Goal: Task Accomplishment & Management: Manage account settings

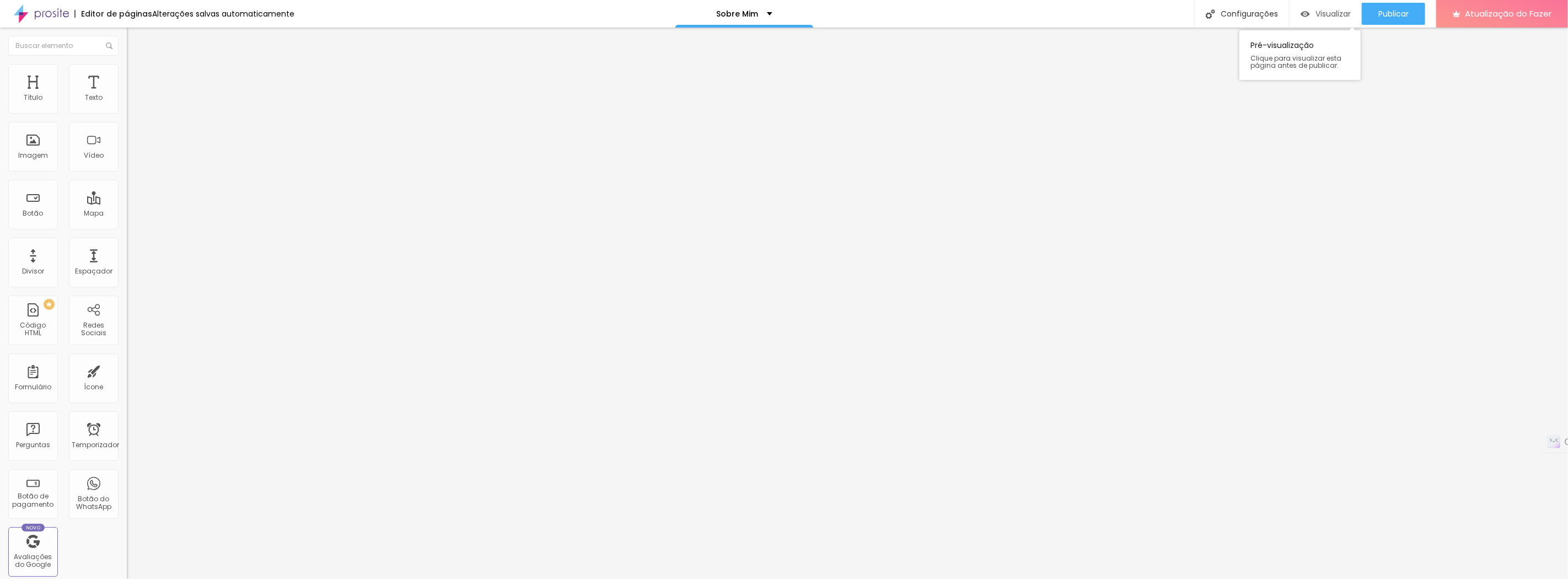
click at [1327, 10] on font "Visualizar" at bounding box center [1333, 14] width 35 height 11
click at [1383, 13] on font "Publicar" at bounding box center [1393, 14] width 30 height 11
click at [1401, 14] on font "Publicar" at bounding box center [1393, 14] width 30 height 11
click at [1320, 15] on font "Visualizar" at bounding box center [1323, 14] width 35 height 11
click at [1402, 15] on font "Publicar" at bounding box center [1393, 14] width 30 height 11
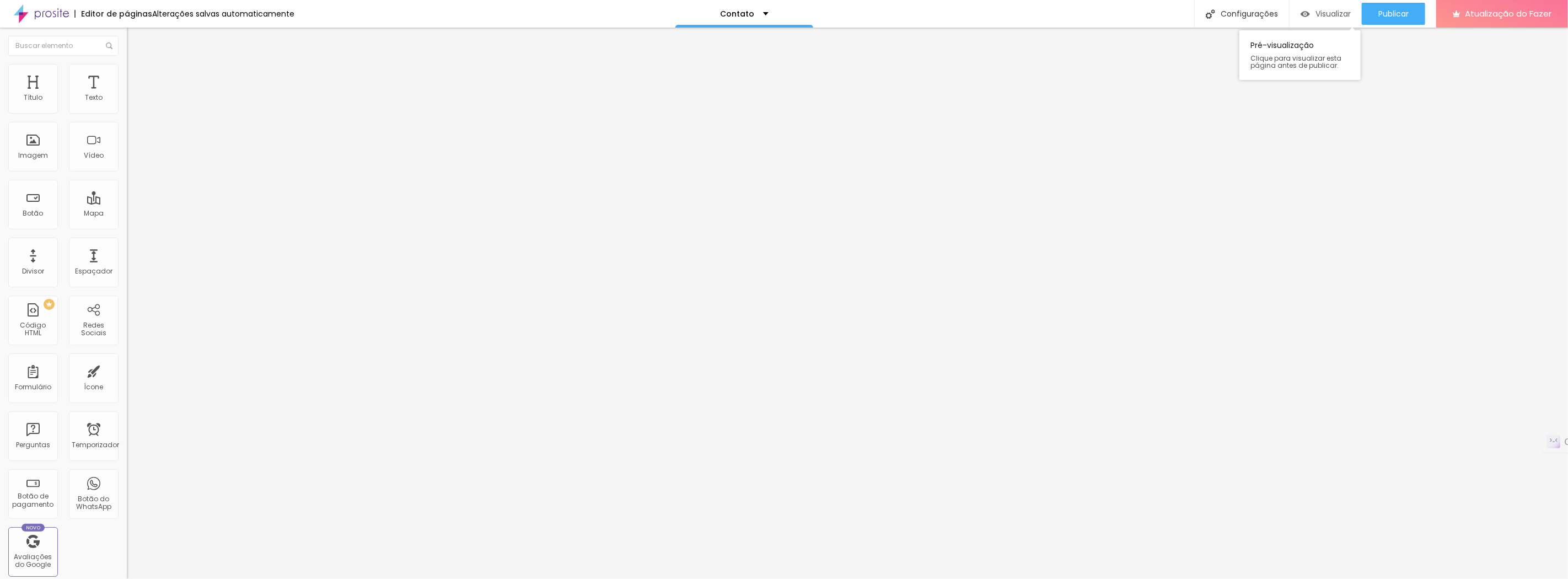
click at [1329, 11] on font "Visualizar" at bounding box center [1333, 14] width 35 height 11
drag, startPoint x: 64, startPoint y: 209, endPoint x: 0, endPoint y: 172, distance: 73.9
click at [127, 172] on div "Número do WhatsApp * [PHONE_NUMBER] + 55 Texto do botão Conversar no WhatsApp M…" at bounding box center [190, 269] width 127 height 368
paste textarea "[PERSON_NAME]! Visitei seu site e me conectei com sua proposta de fotografia co…"
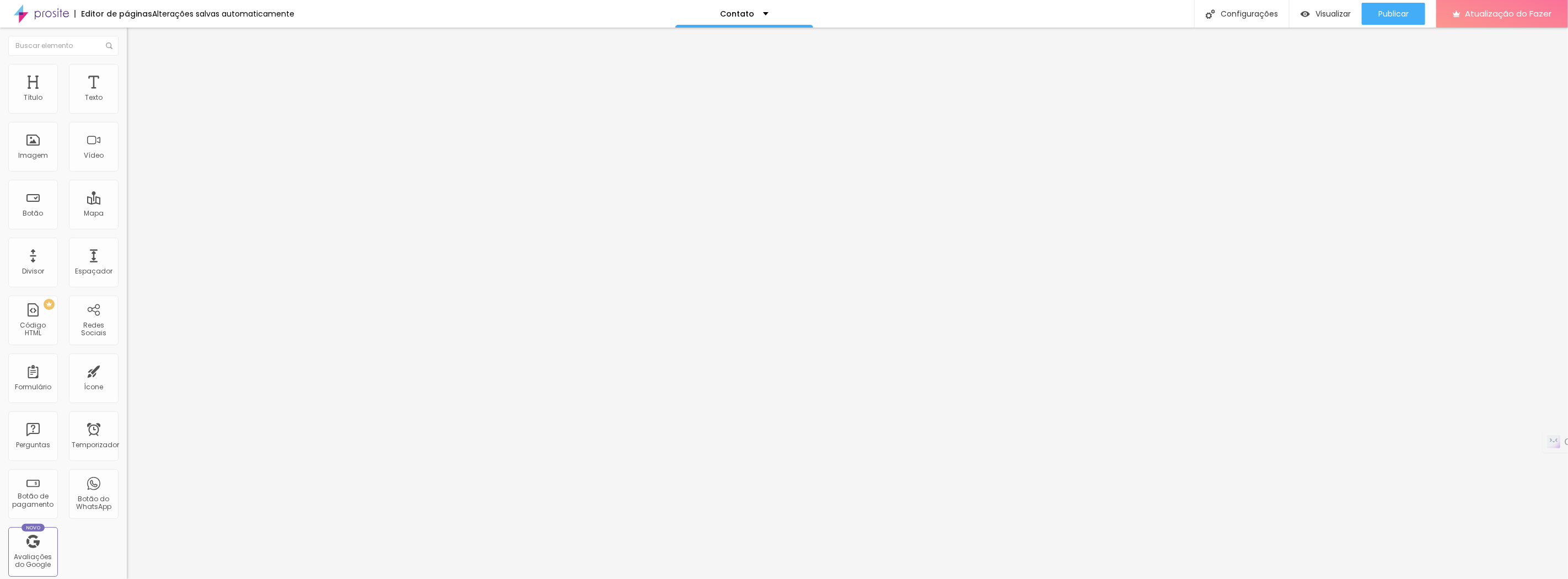
click at [127, 373] on textarea "Olá, Marco! Visitei seu site e me conectei com sua proposta de fotografia como …" at bounding box center [189, 382] width 125 height 19
drag, startPoint x: 95, startPoint y: 194, endPoint x: 13, endPoint y: 195, distance: 82.0
click at [127, 373] on textarea "Olá, Marco! Visitei seu site e me conectei com sua proposta de fotografia como …" at bounding box center [189, 382] width 125 height 19
drag, startPoint x: 47, startPoint y: 218, endPoint x: 15, endPoint y: 193, distance: 40.6
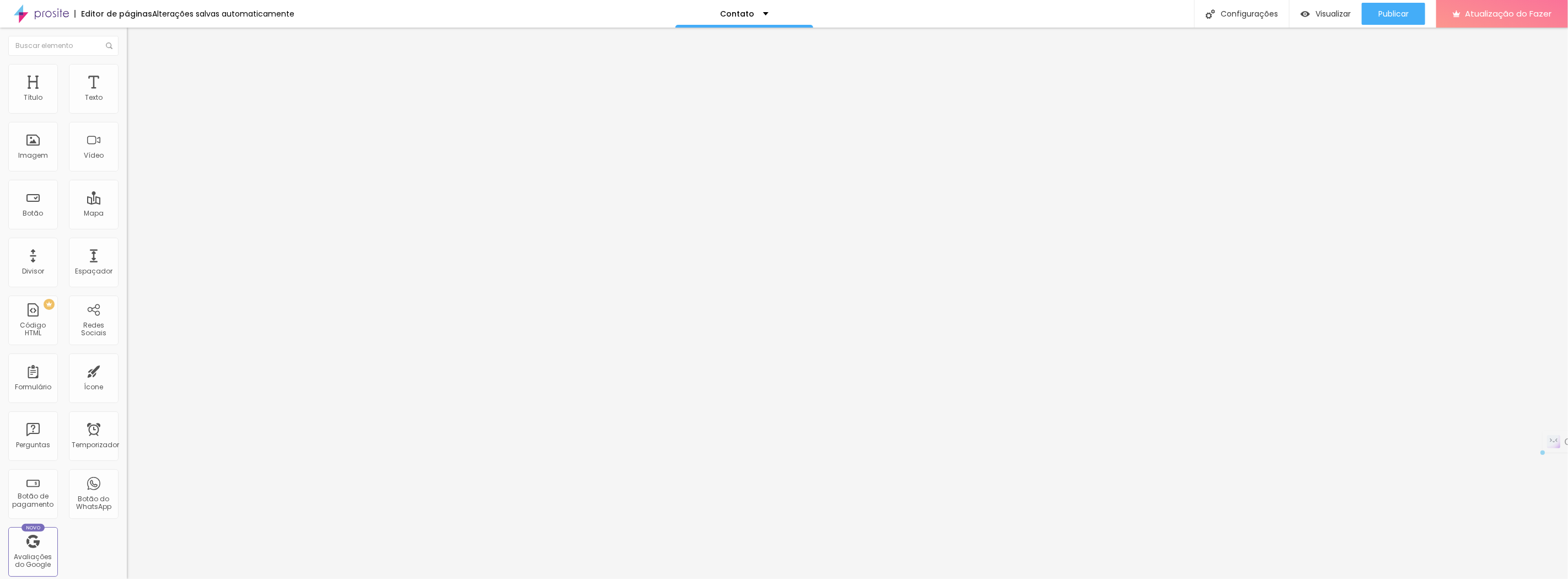
click at [127, 373] on textarea "Olá, Marco! Visitei seu site e e proposta de fotografia como uma experiência. G…" at bounding box center [189, 382] width 125 height 19
paste textarea "Gostaria de saber mais como criar essa experiência para mim"
type textarea "Olá, Marco! Visitei seu site e Gostaria de saber mais como criar essa experiênc…"
click at [1395, 19] on div "Publicar" at bounding box center [1393, 14] width 30 height 22
click at [1330, 14] on font "Visualizar" at bounding box center [1323, 14] width 35 height 11
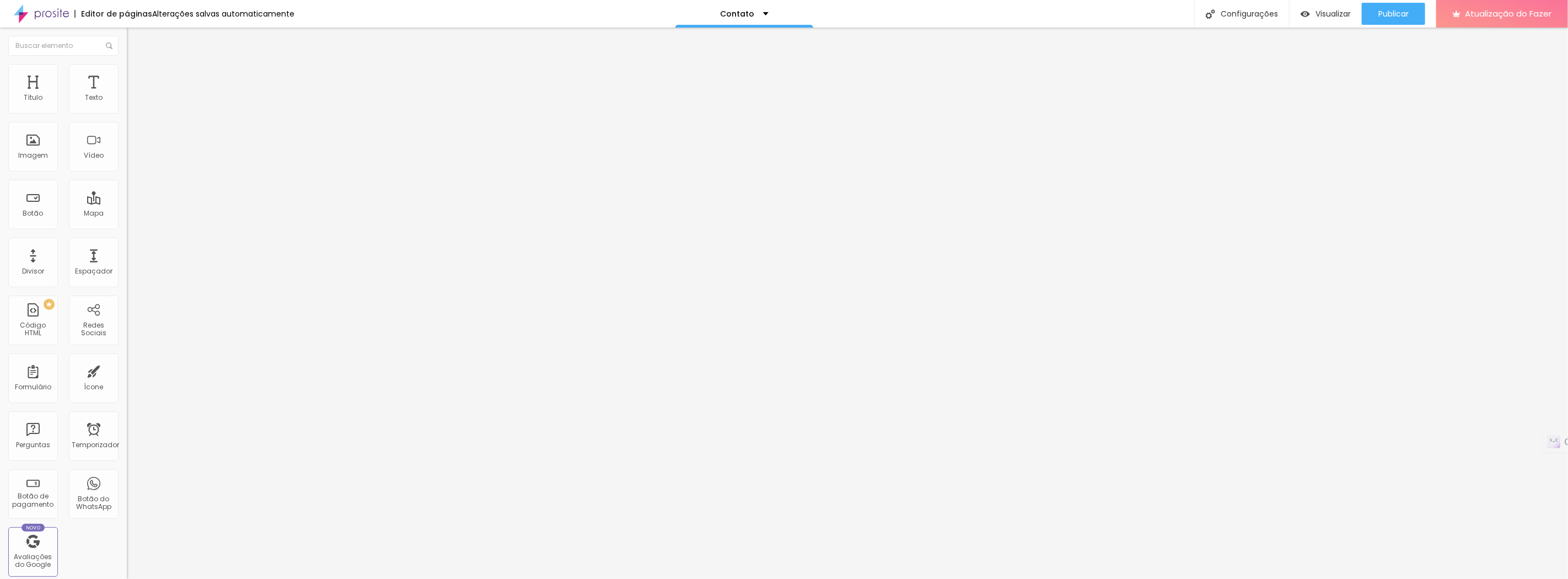
click at [127, 39] on button "Editar nulo" at bounding box center [190, 40] width 127 height 25
click at [31, 147] on div "Imagem" at bounding box center [33, 146] width 49 height 49
click at [25, 146] on div "Imagem" at bounding box center [33, 146] width 49 height 49
click at [127, 94] on div "Adicionar imagem" at bounding box center [190, 90] width 127 height 7
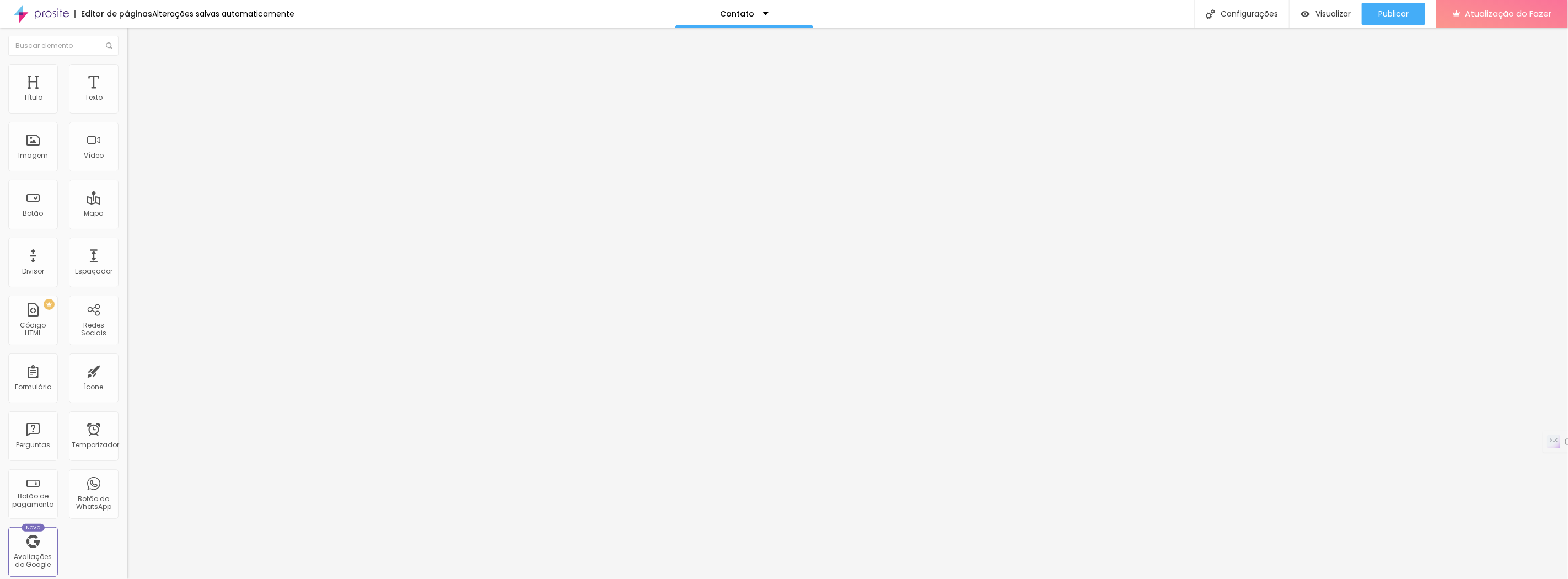
click at [133, 95] on font "Adicionar imagem" at bounding box center [166, 90] width 64 height 9
click at [1390, 13] on font "Publicar" at bounding box center [1393, 14] width 30 height 11
click at [1325, 14] on font "Visualizar" at bounding box center [1323, 14] width 35 height 11
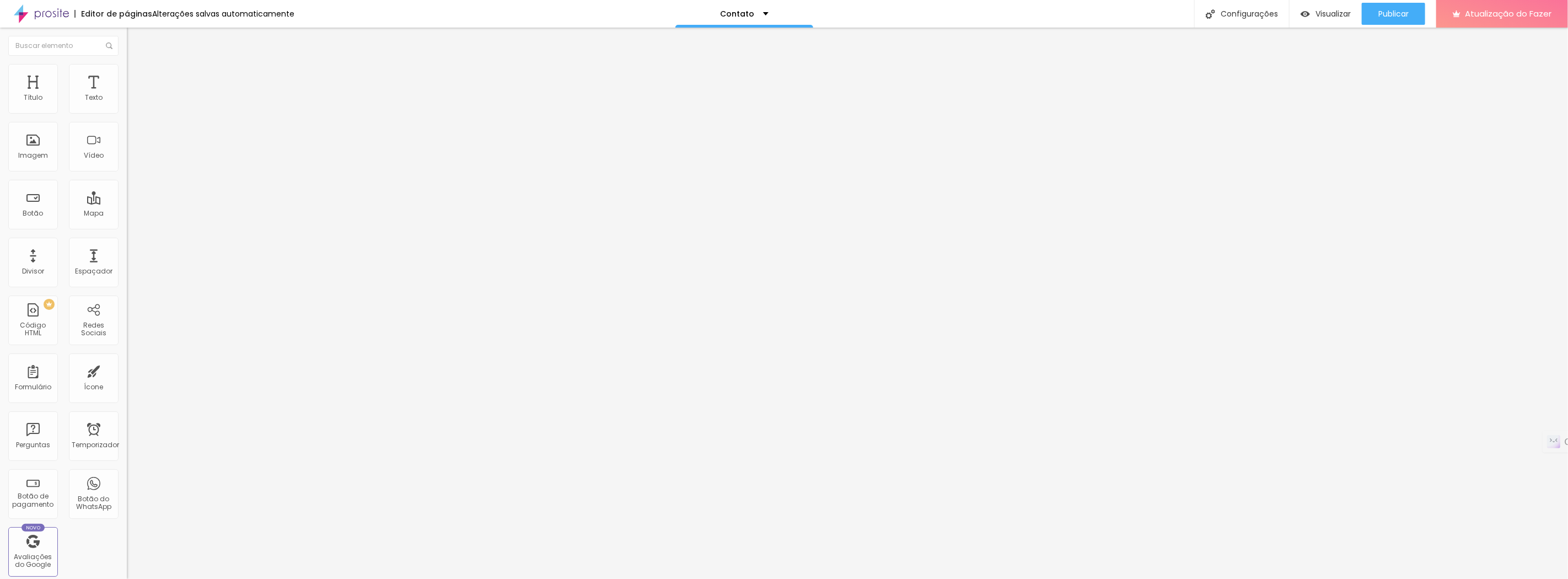
click at [127, 172] on span "Original" at bounding box center [140, 167] width 27 height 9
click at [127, 179] on span "Cinema" at bounding box center [140, 174] width 28 height 9
click at [127, 190] on font "Padrão" at bounding box center [139, 185] width 25 height 9
click at [127, 197] on font "Quadrado" at bounding box center [145, 192] width 36 height 9
click at [127, 203] on font "Original" at bounding box center [140, 198] width 27 height 9
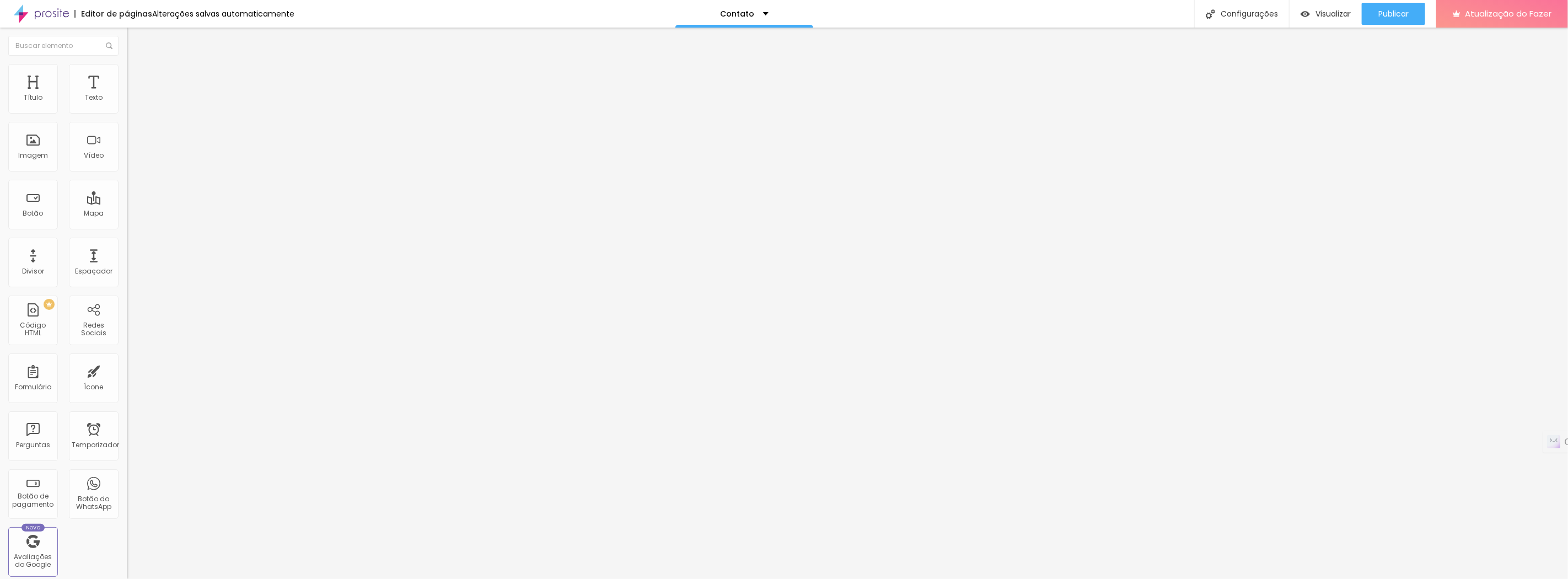
click at [127, 245] on img at bounding box center [129, 242] width 6 height 6
click at [127, 72] on li "Estilo" at bounding box center [190, 70] width 127 height 11
type input "18"
type input "40"
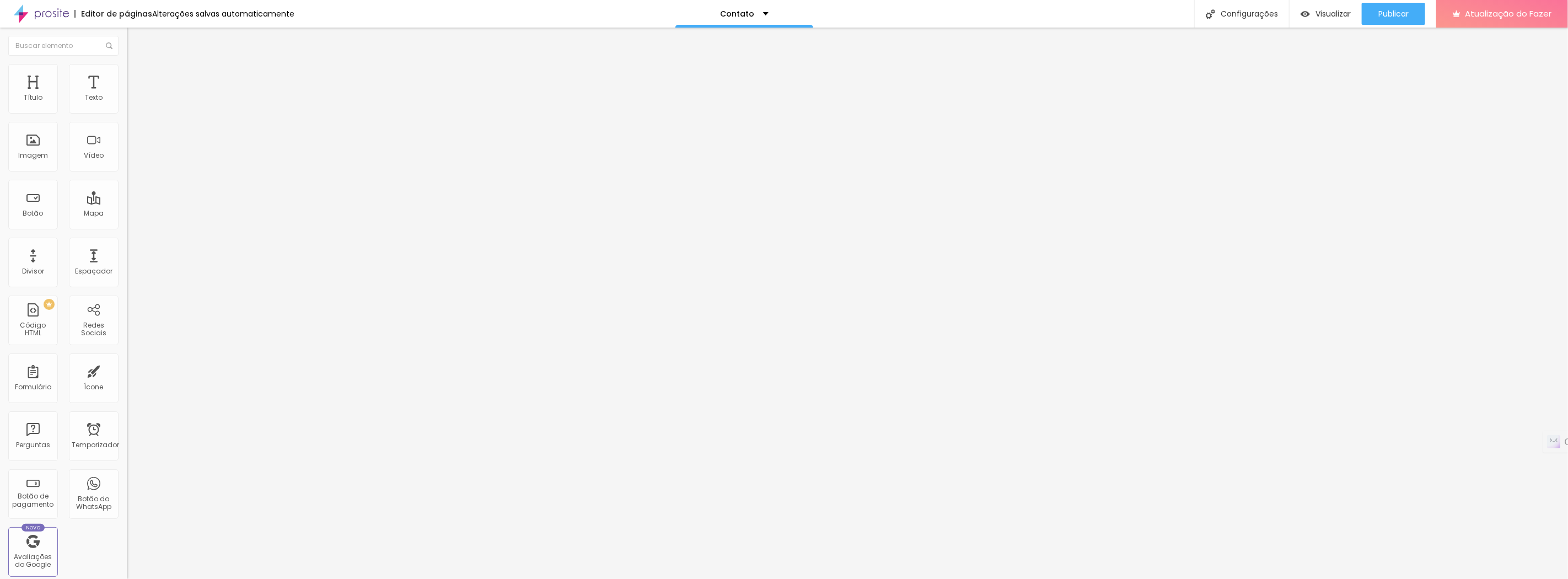
type input "40"
type input "67"
type input "104"
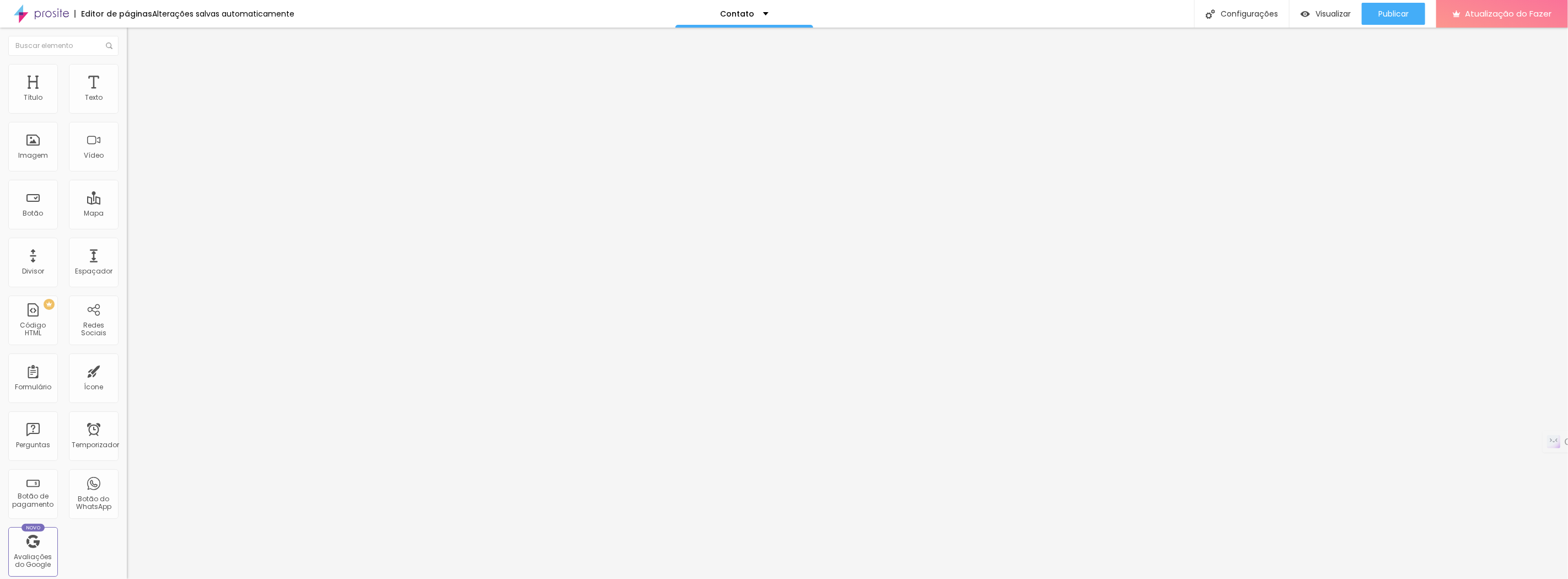
type input "135"
type input "162"
type input "182"
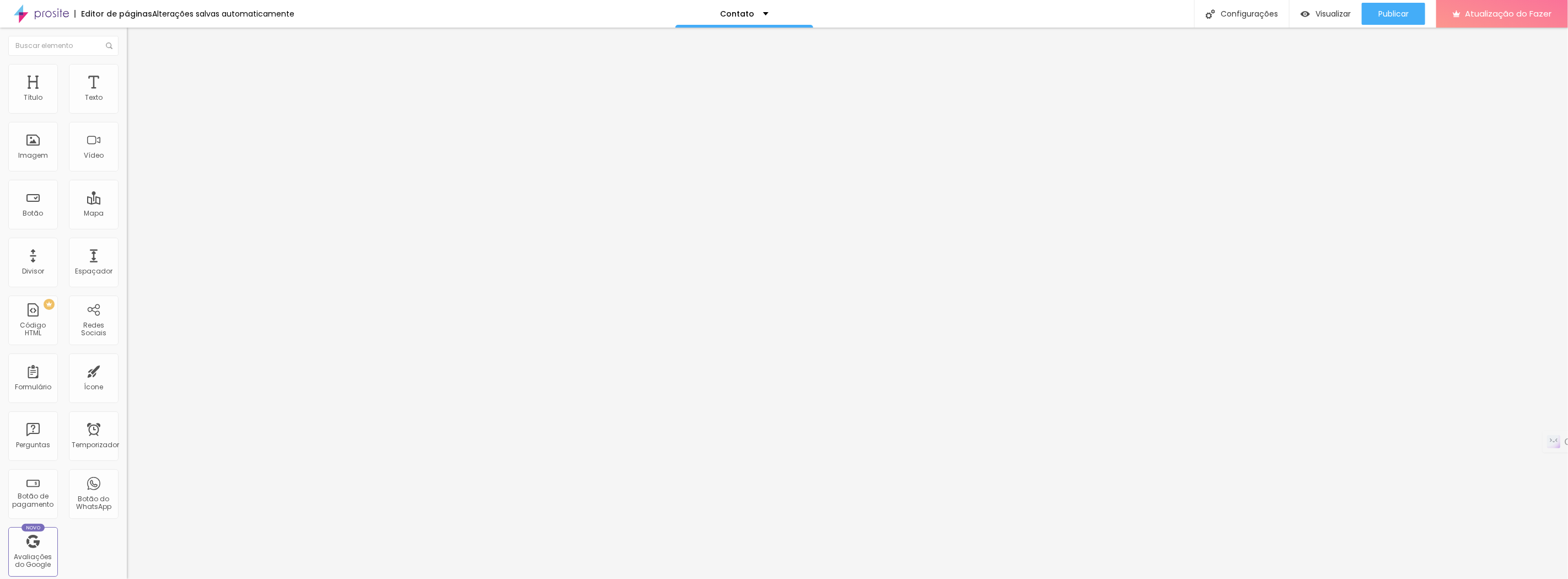
type input "182"
type input "190"
type input "195"
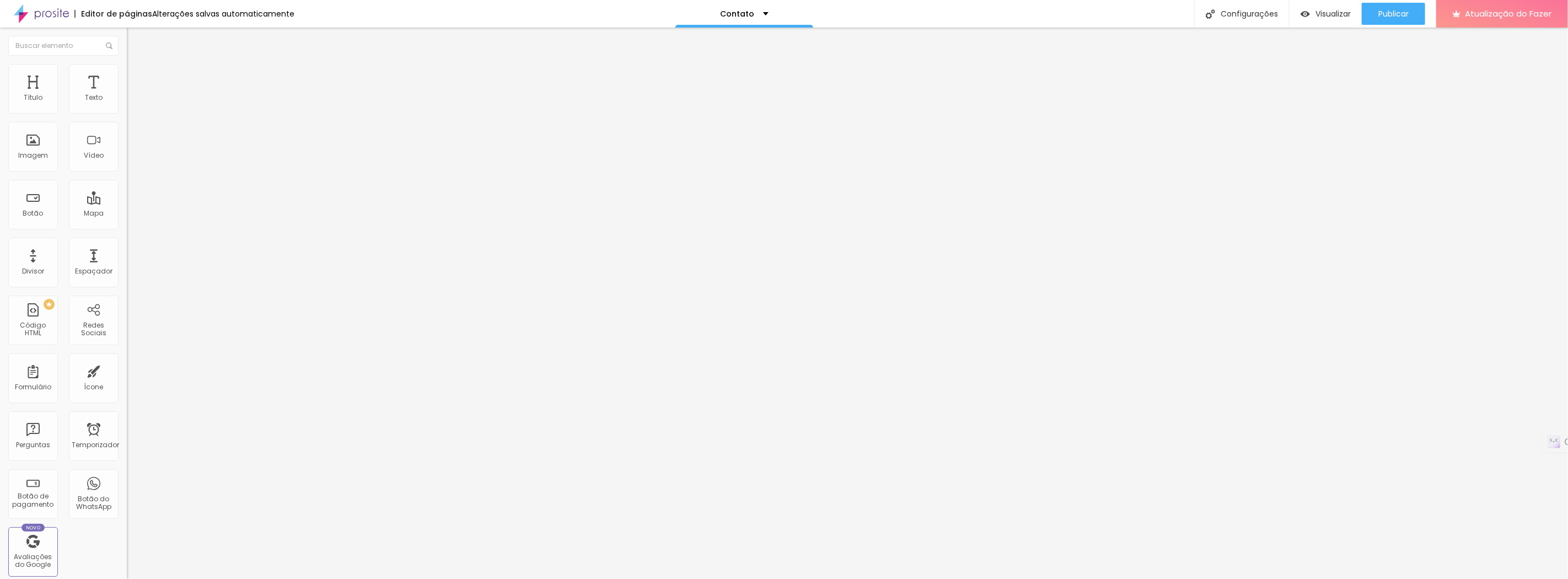
type input "197"
type input "200"
type input "199"
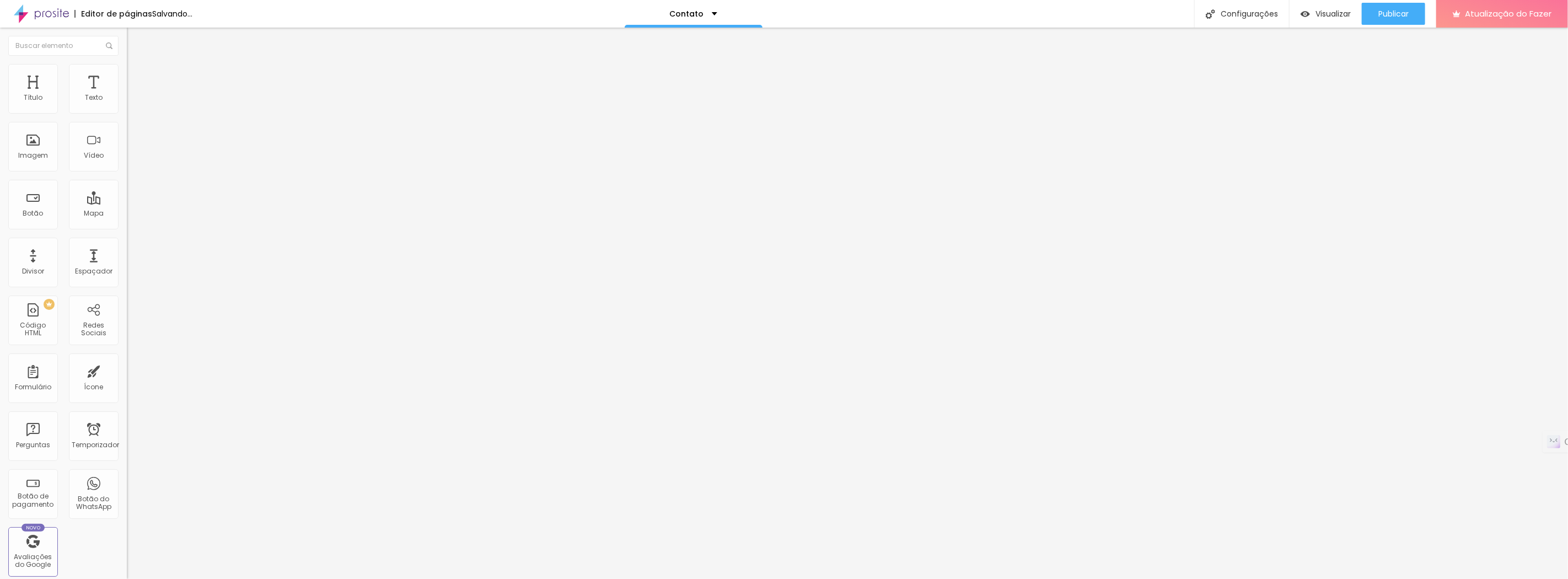
type input "199"
type input "195"
type input "190"
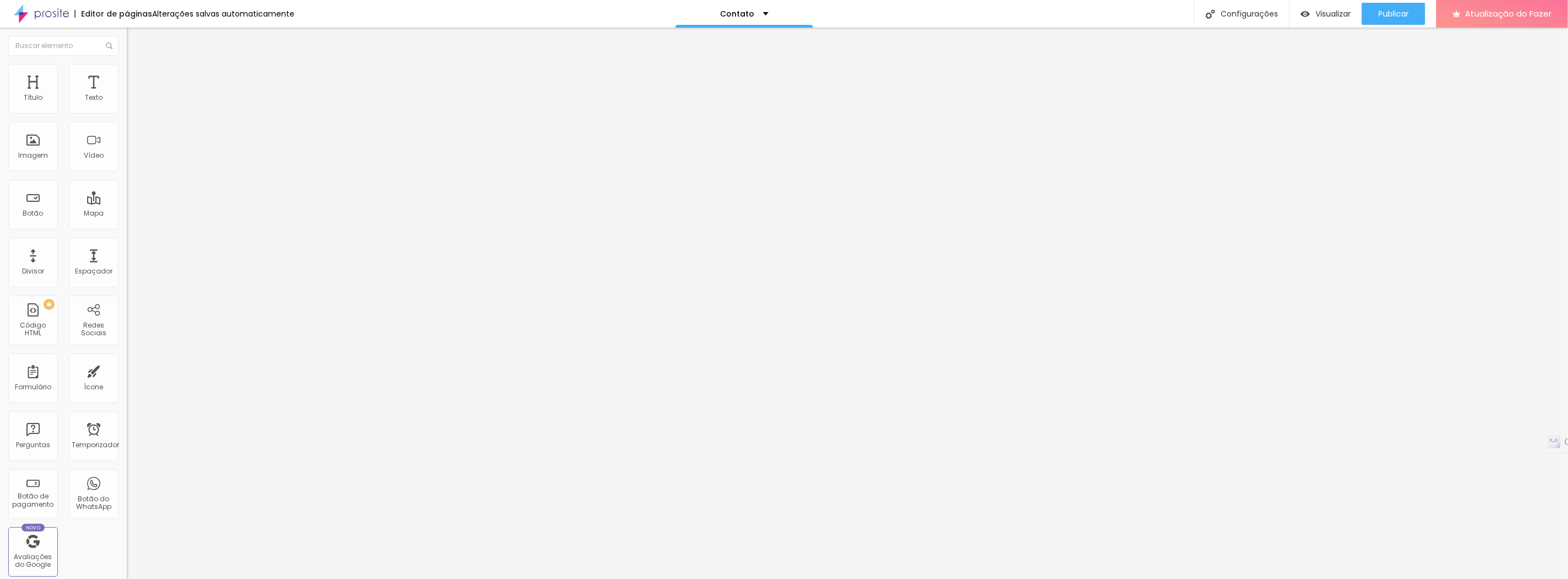
type input "188"
type input "184"
type input "181"
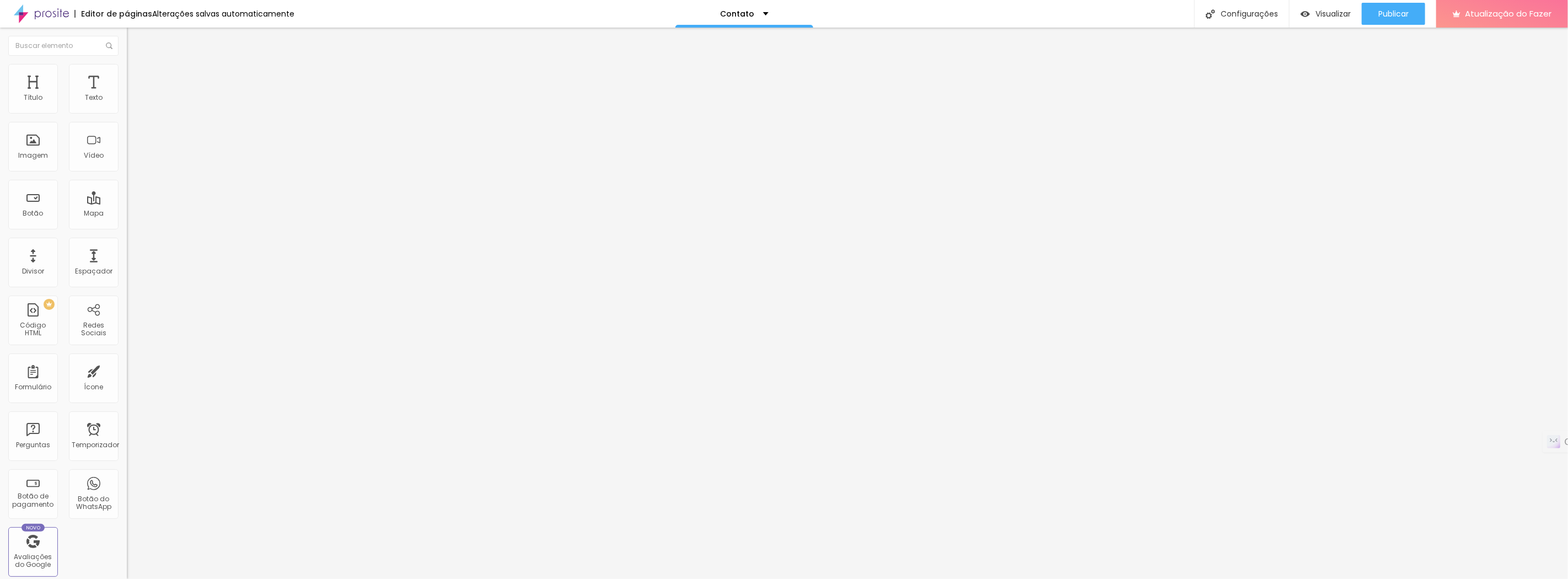
type input "181"
type input "179"
type input "175"
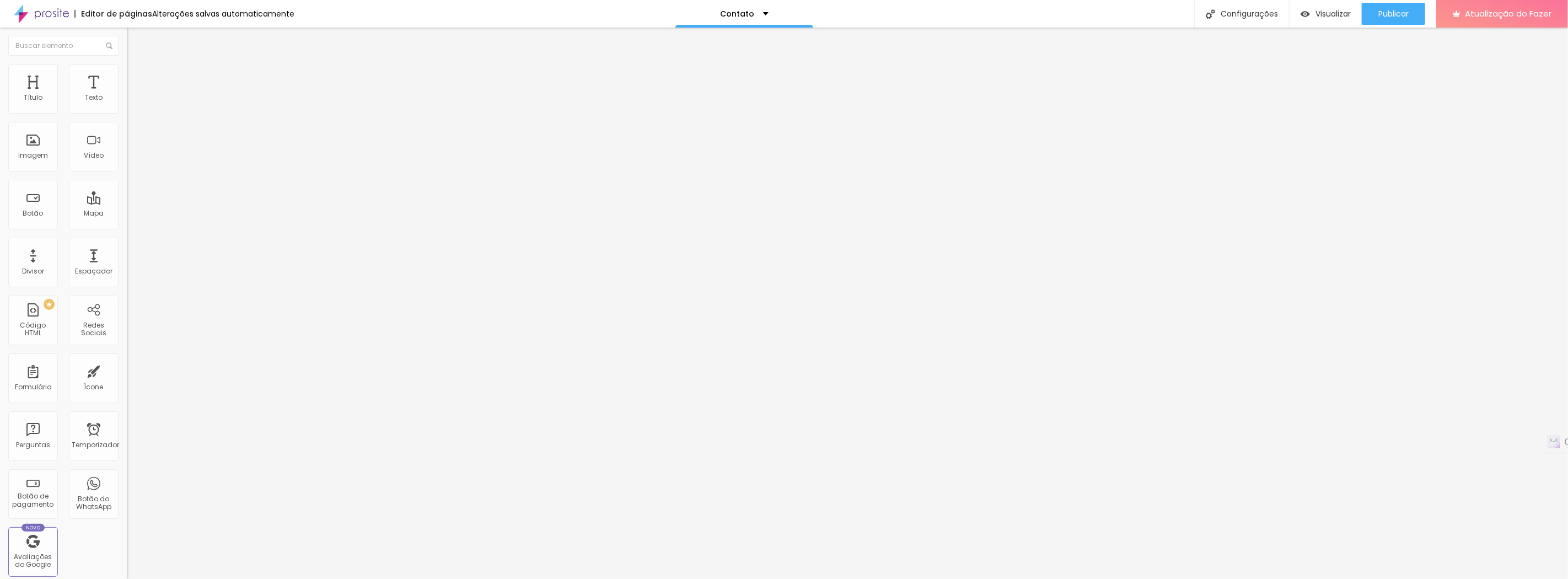
type input "173"
type input "170"
type input "168"
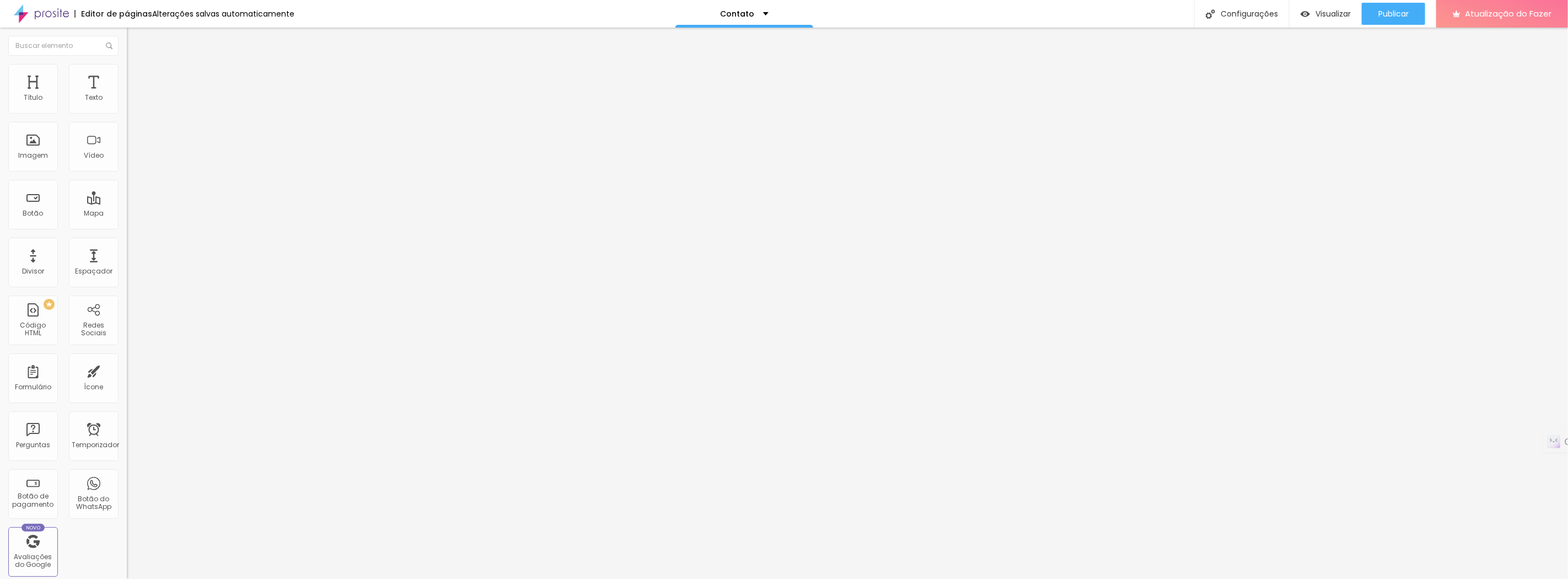
type input "168"
type input "166"
type input "164"
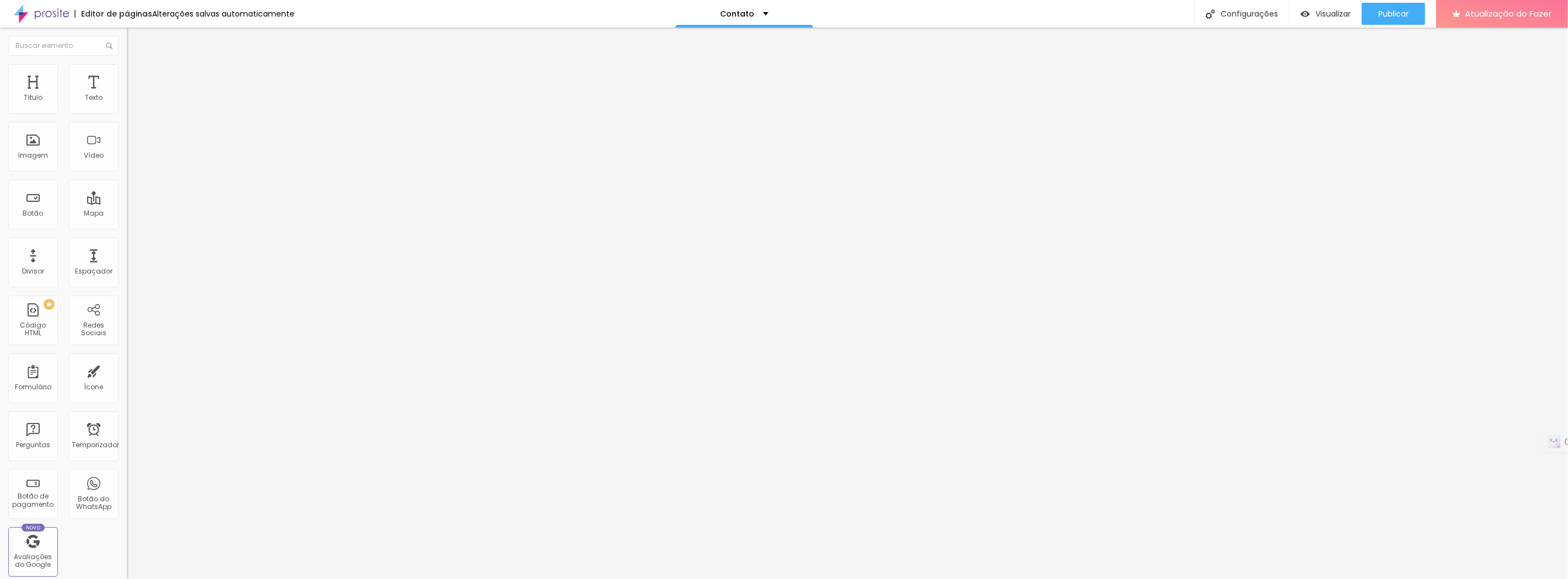
type input "162"
type input "160"
type input "157"
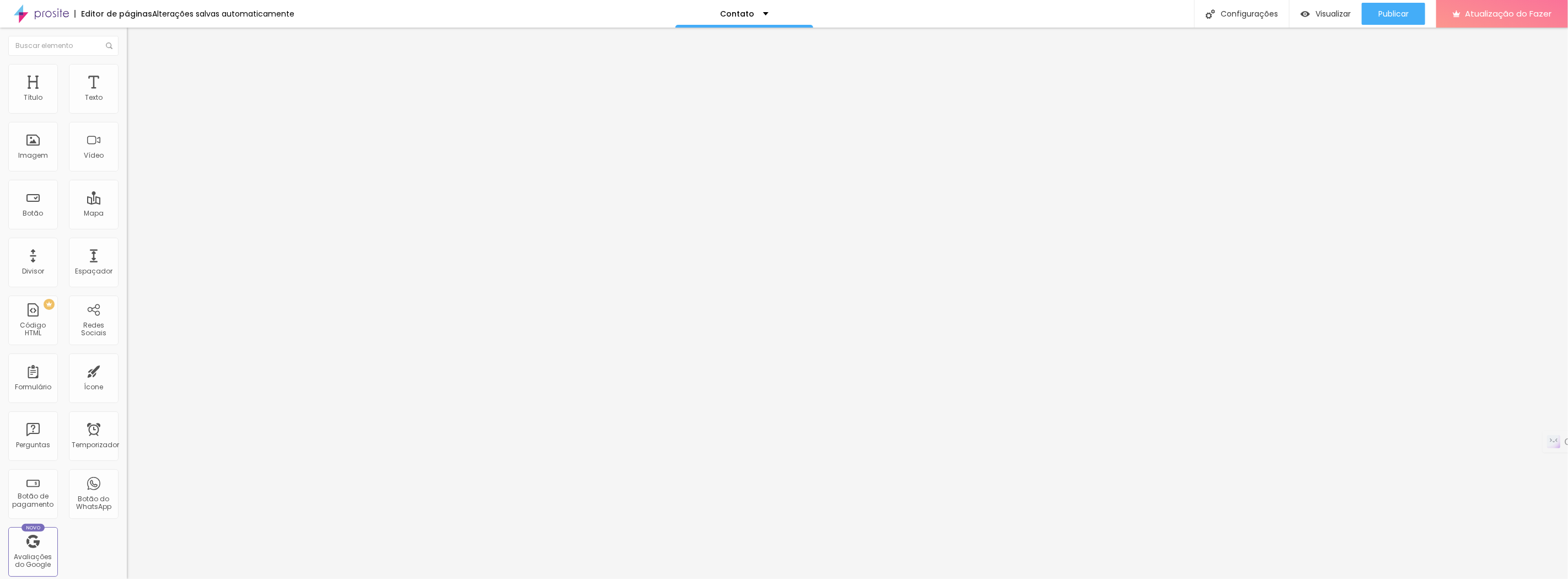
type input "157"
type input "148"
type input "144"
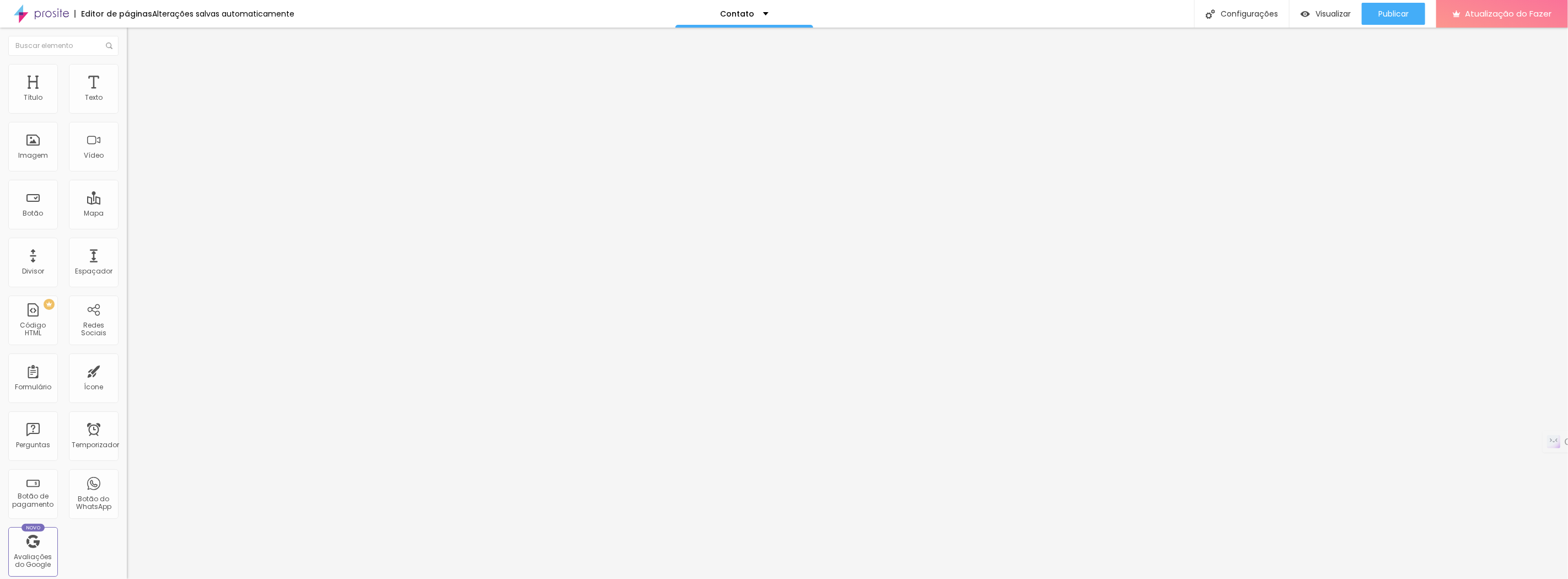
type input "142"
type input "140"
type input "135"
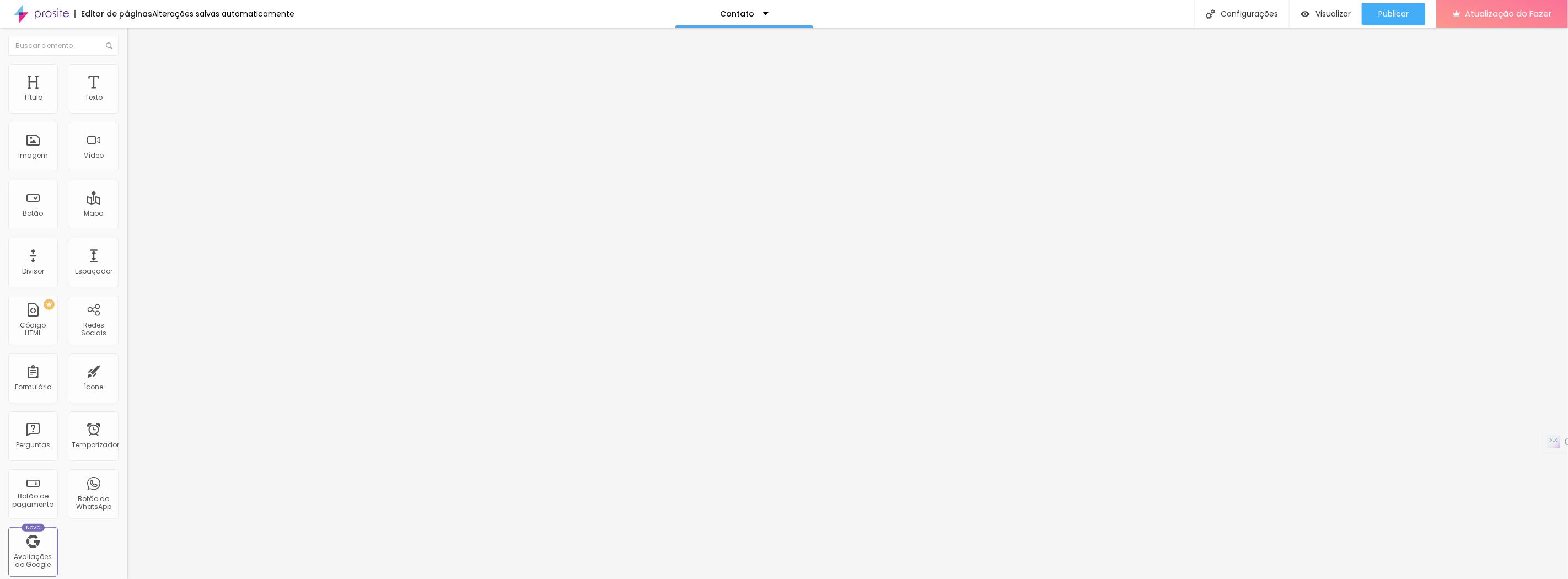
type input "135"
type input "129"
type input "127"
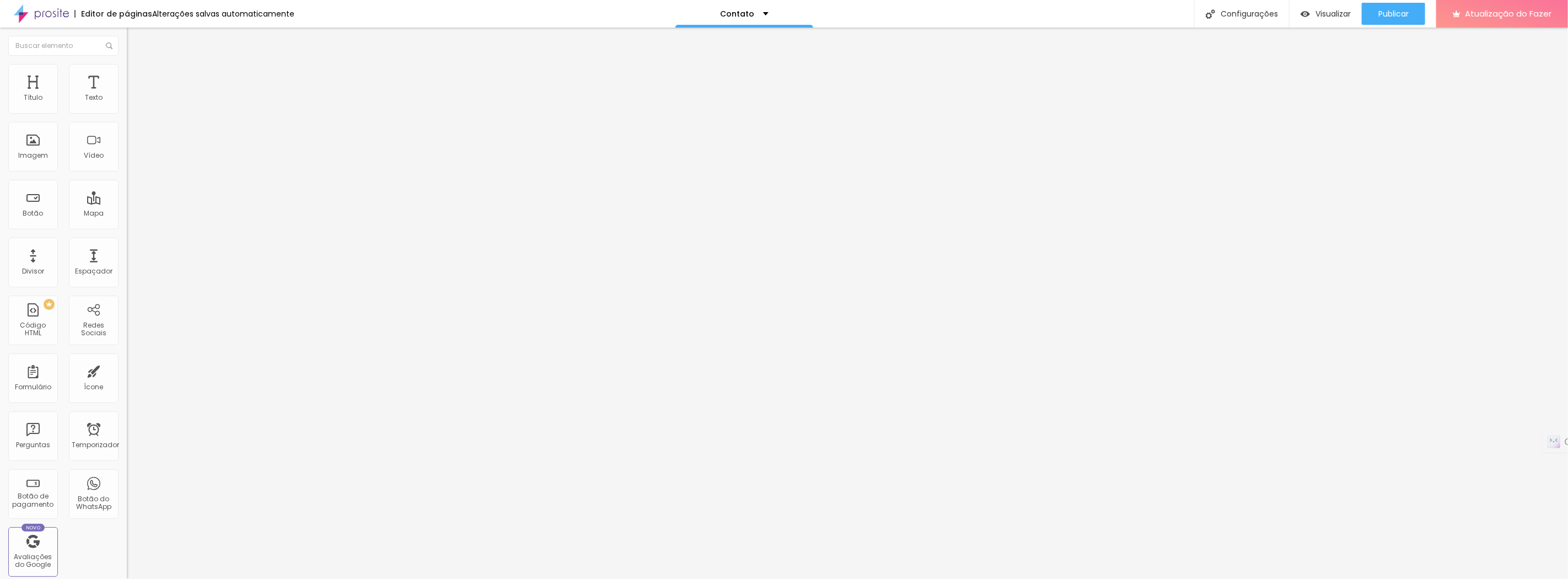
type input "126"
type input "122"
type input "120"
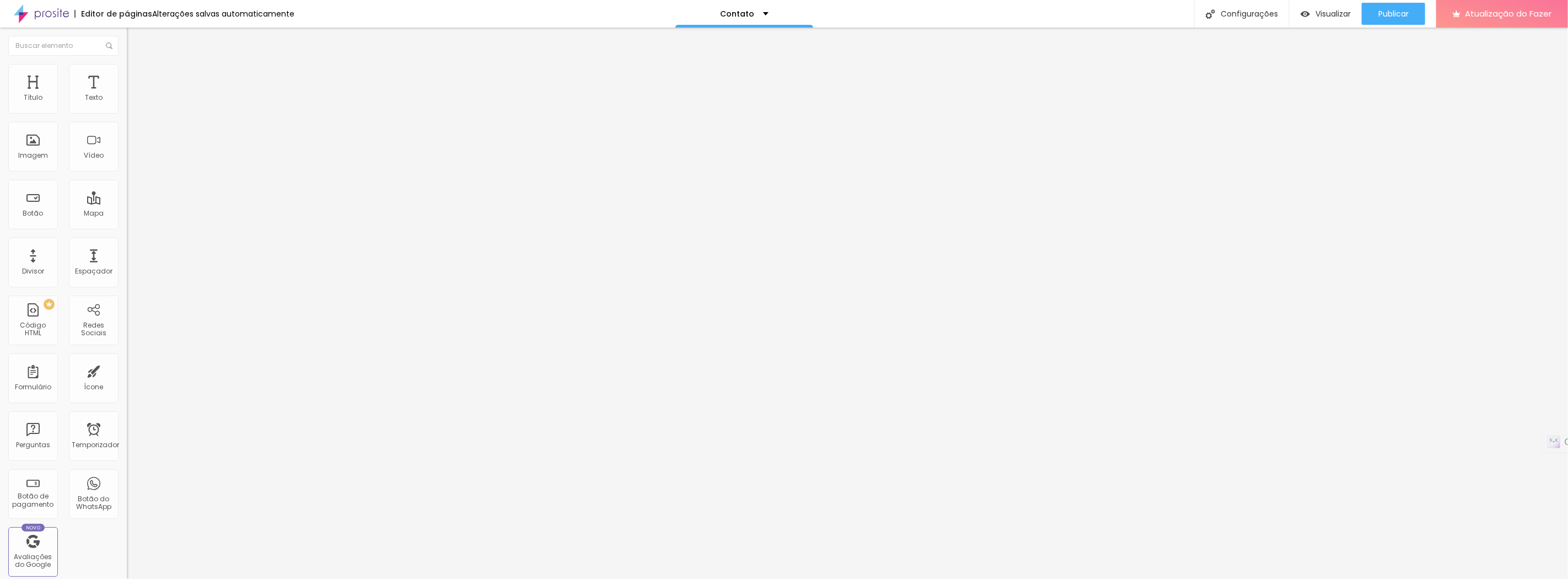
type input "120"
type input "116"
type input "111"
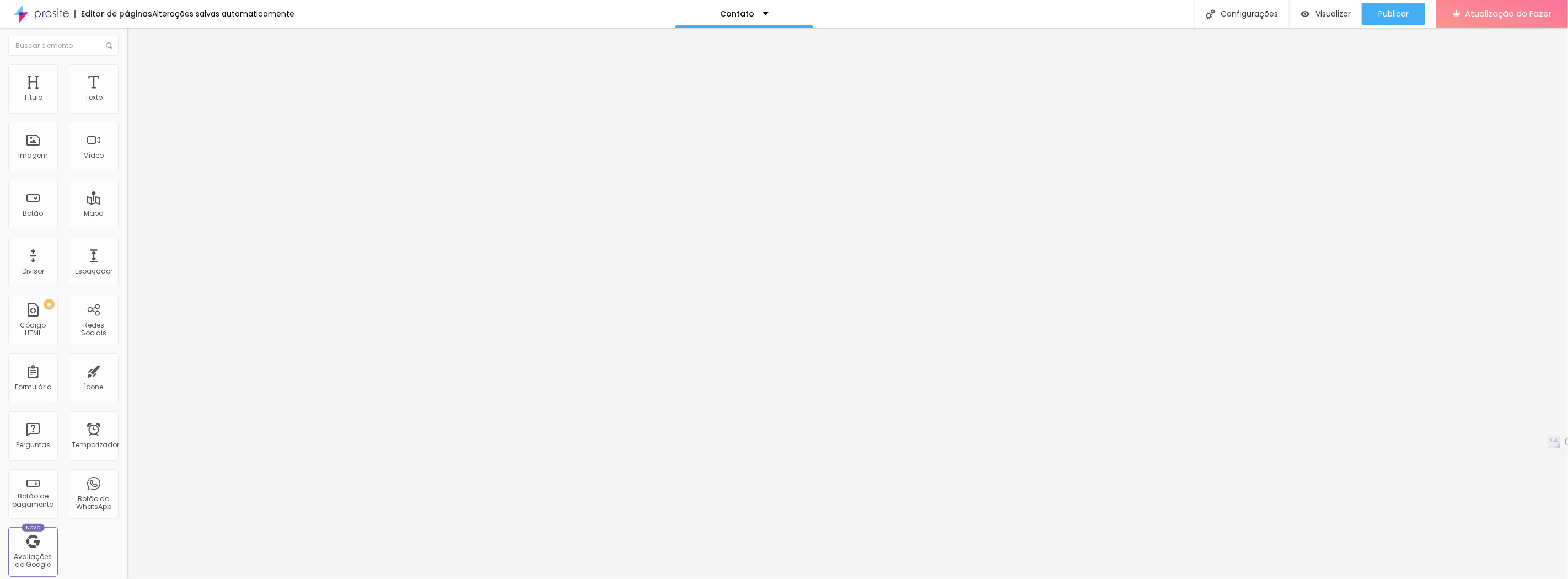
type input "109"
type input "107"
type input "106"
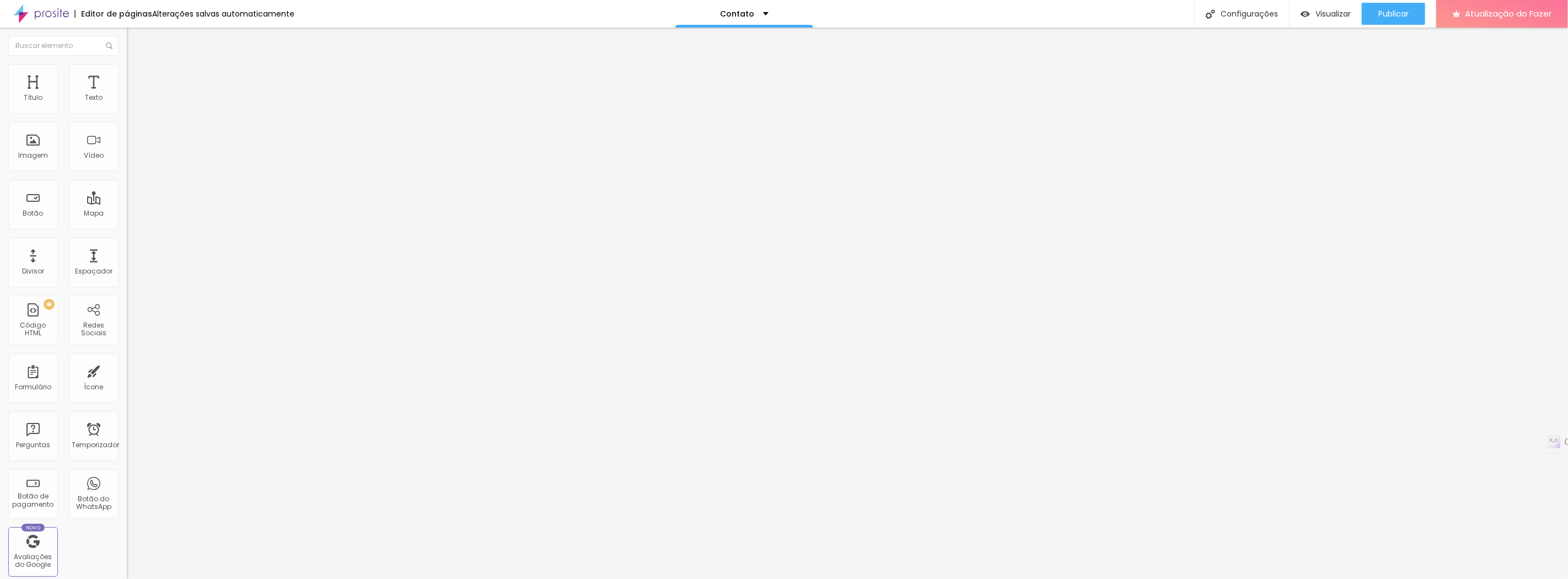
type input "106"
type input "109"
type input "118"
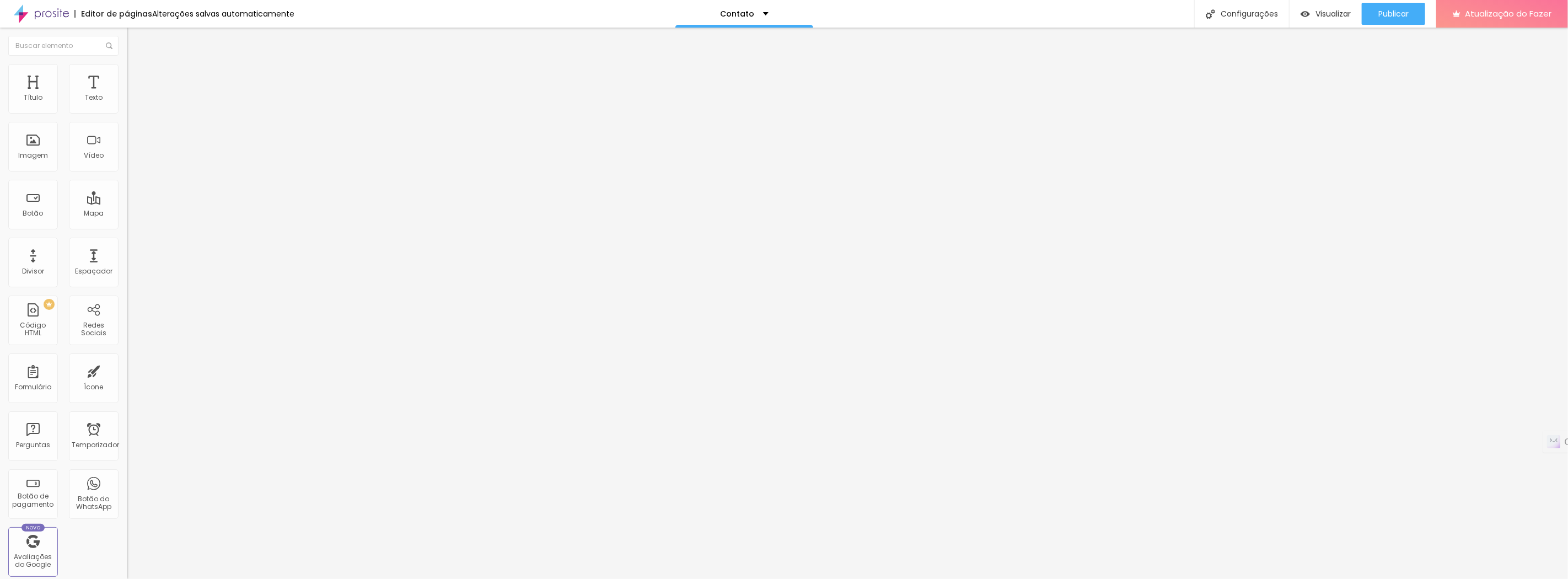
type input "127"
type input "137"
type input "142"
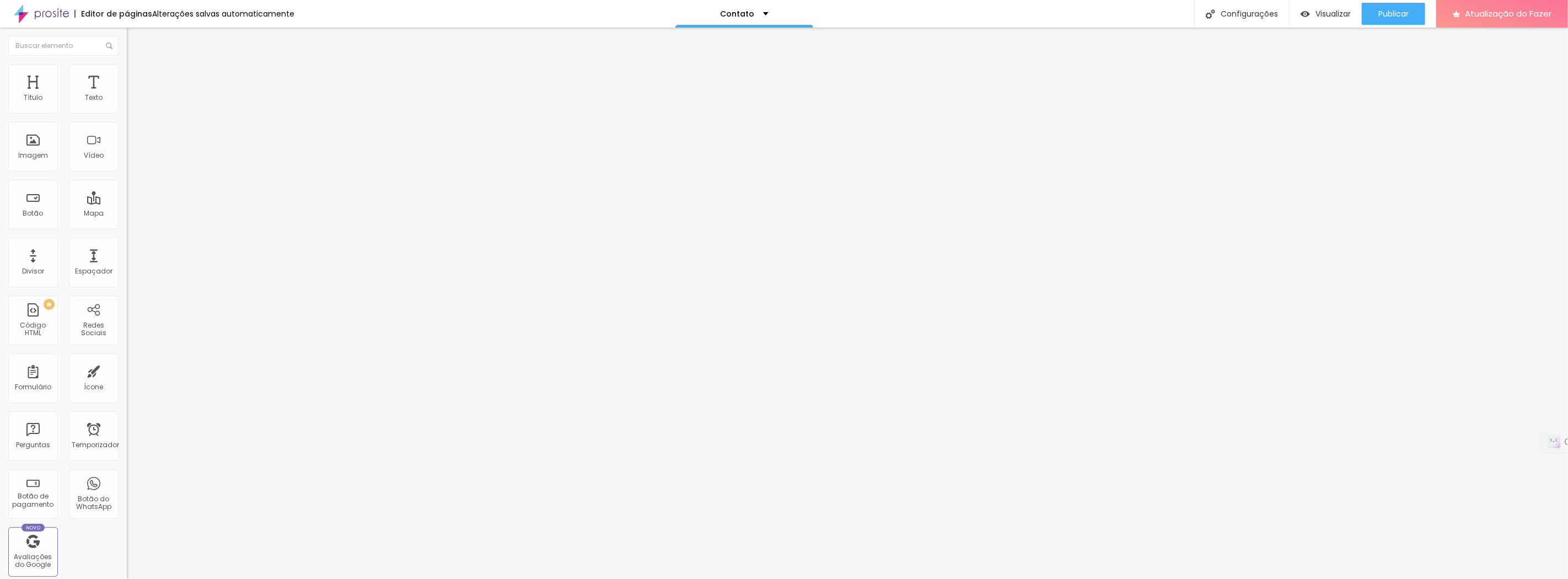
type input "142"
type input "144"
type input "142"
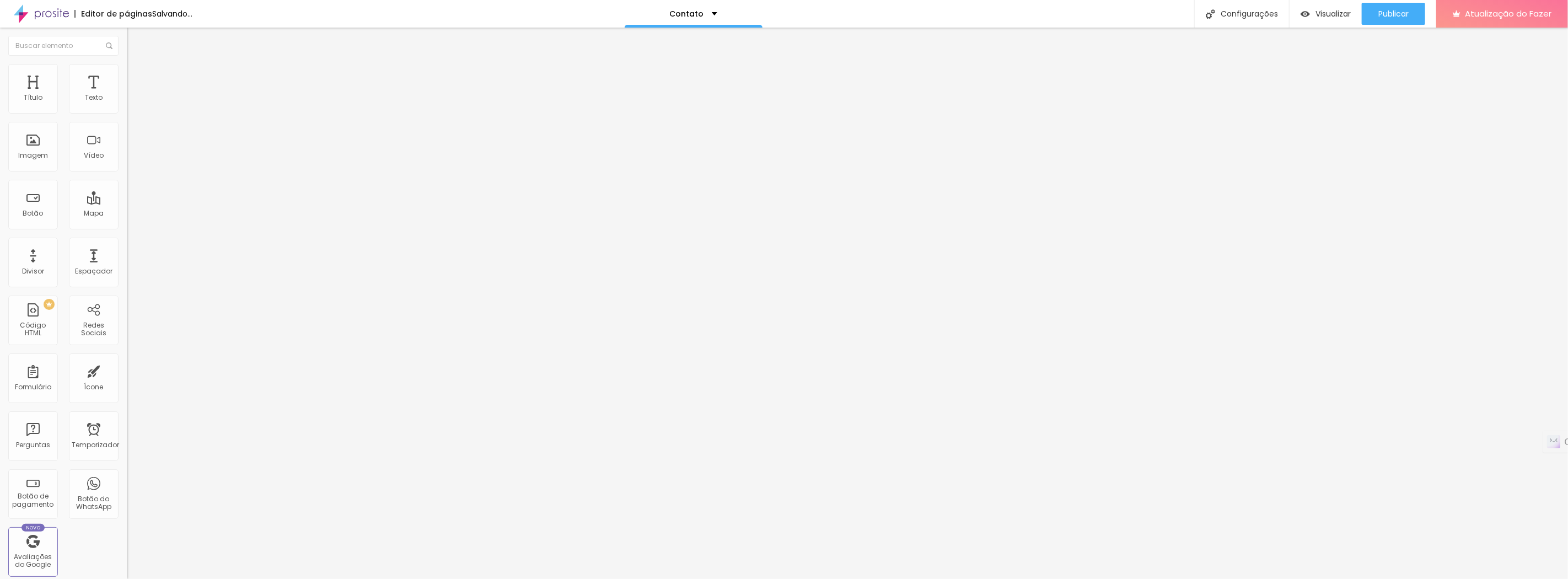
type input "140"
type input "138"
type input "137"
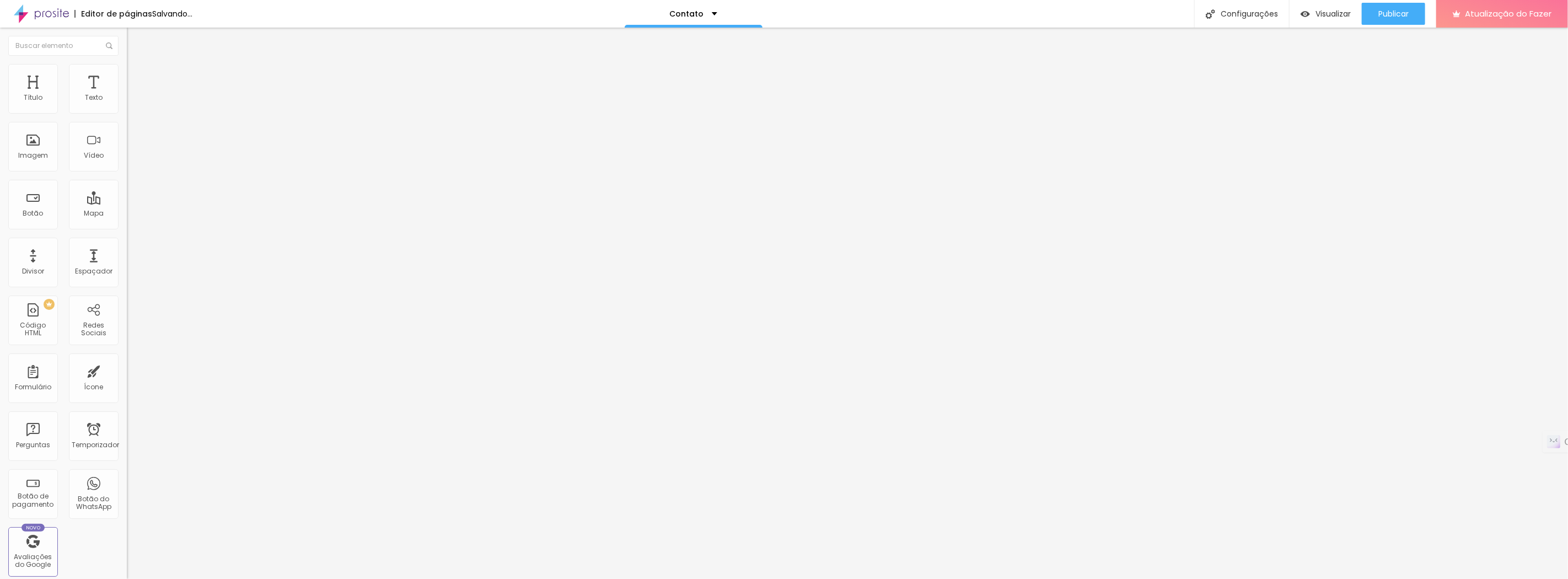
type input "137"
type input "135"
type input "133"
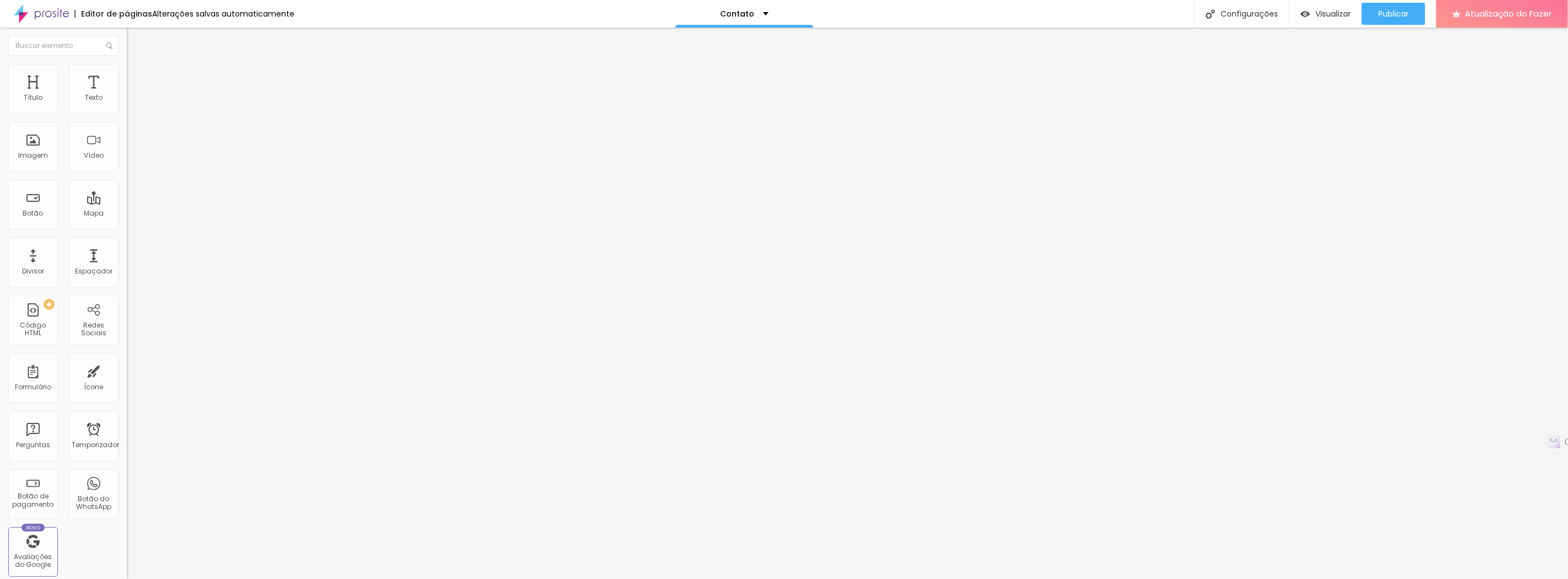
type input "131"
type input "129"
type input "127"
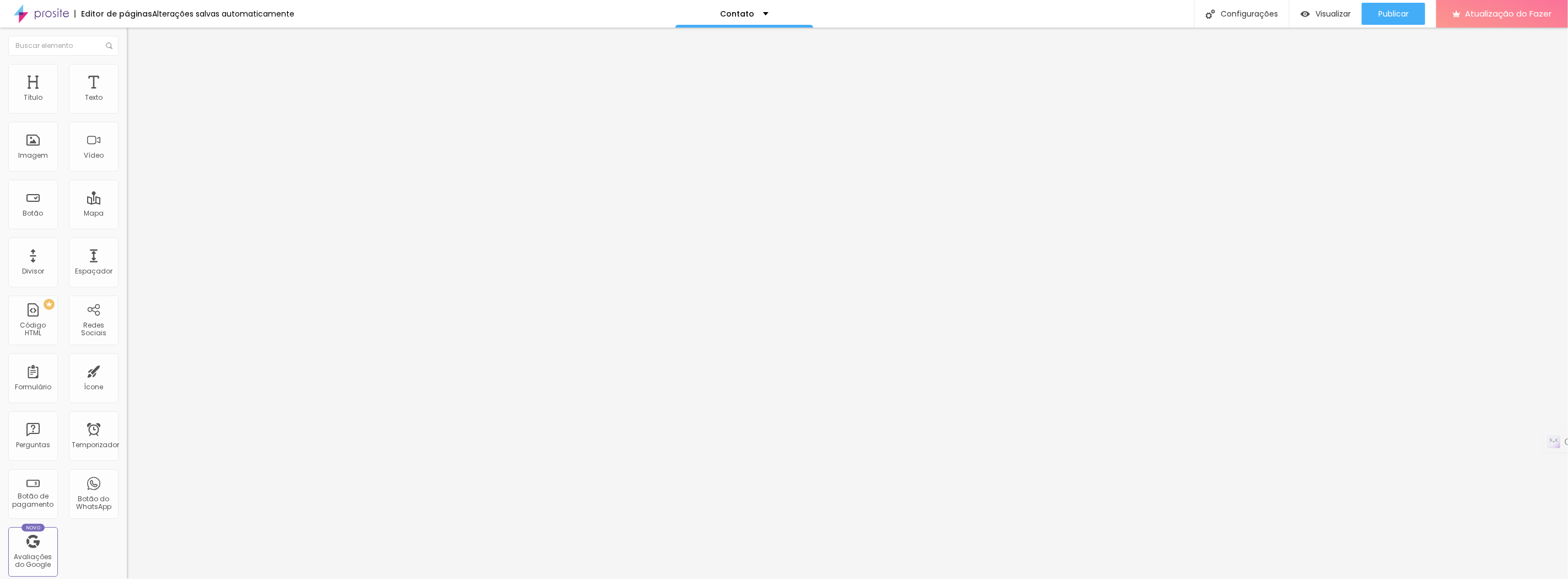
type input "127"
type input "126"
type input "124"
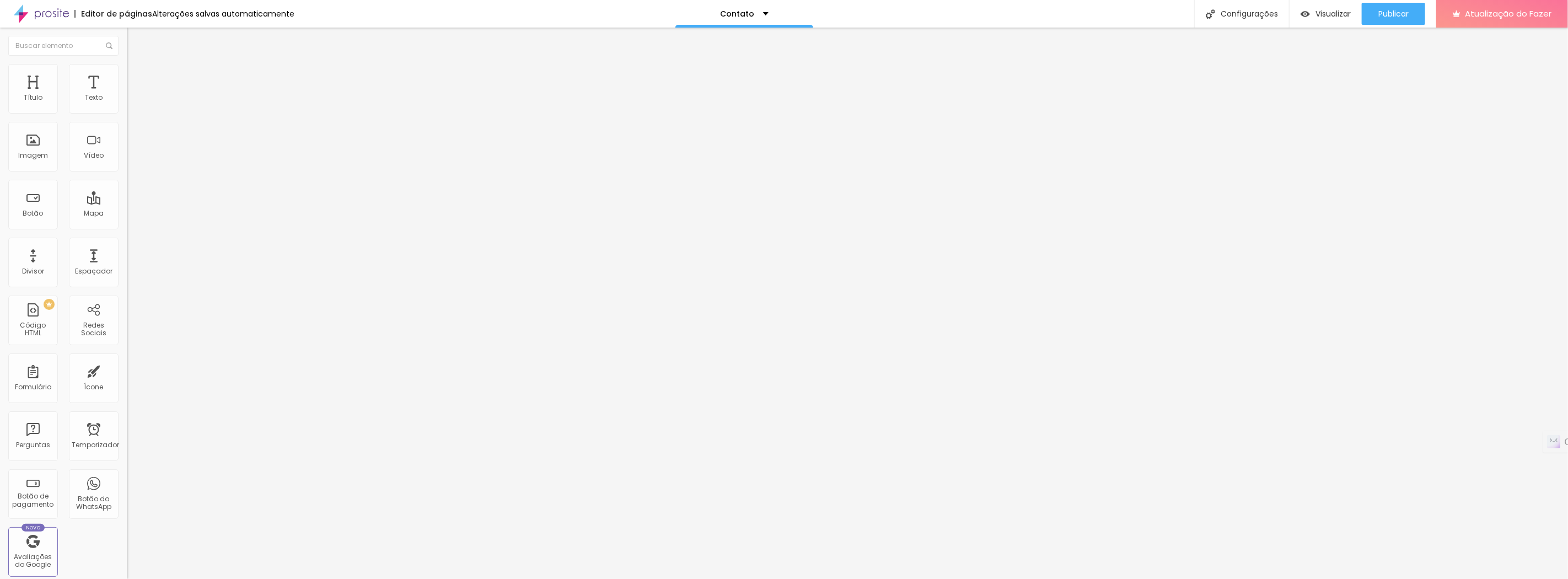
type input "122"
type input "124"
type input "126"
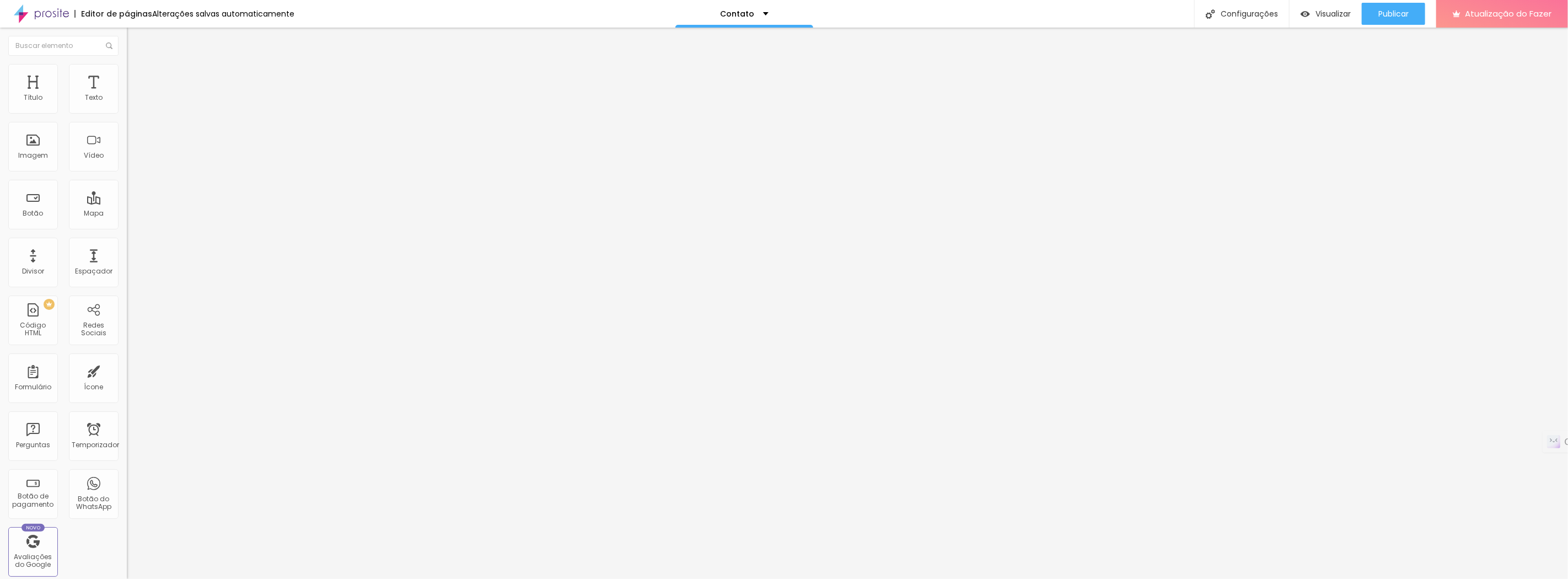
type input "126"
type input "127"
type input "129"
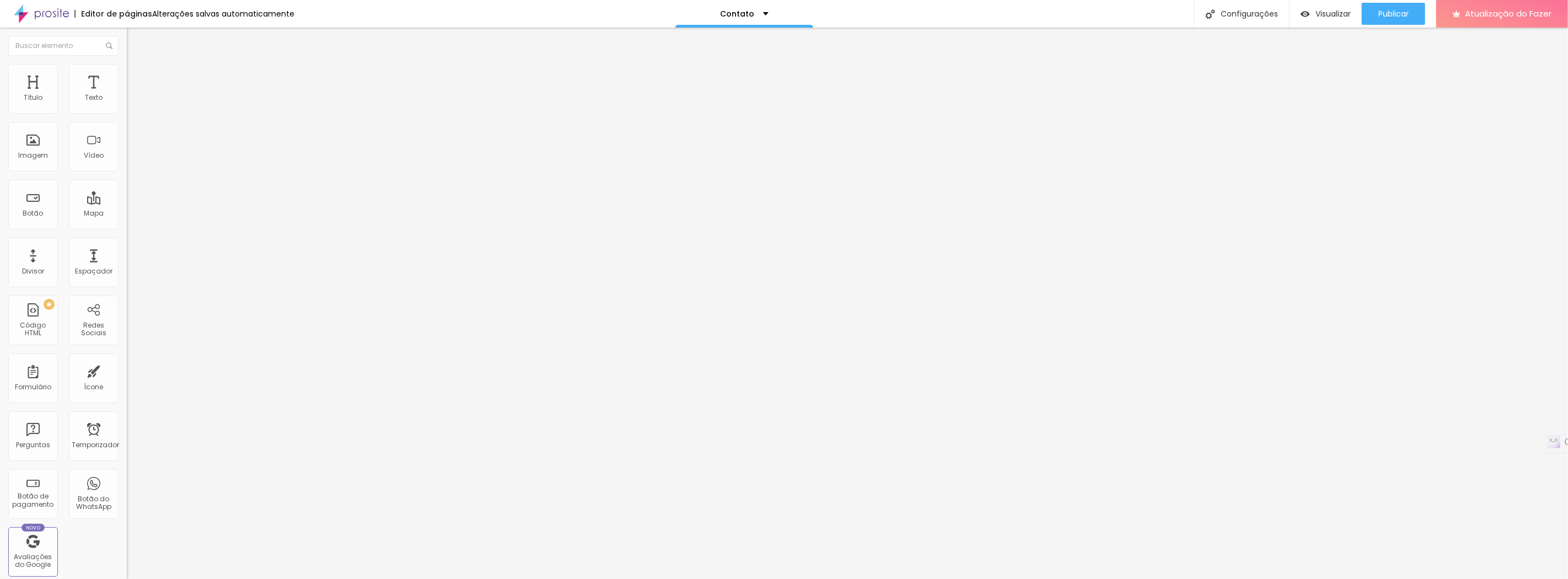
type input "133"
type input "137"
type input "138"
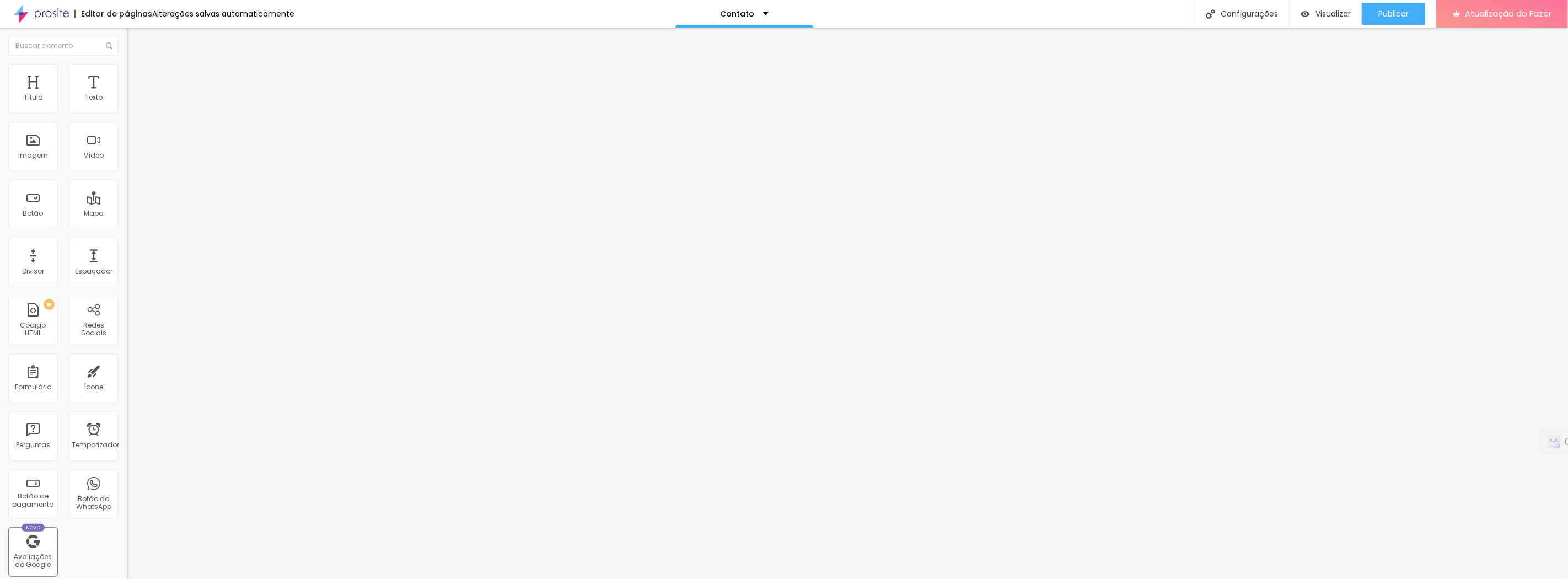
type input "138"
type input "140"
type input "144"
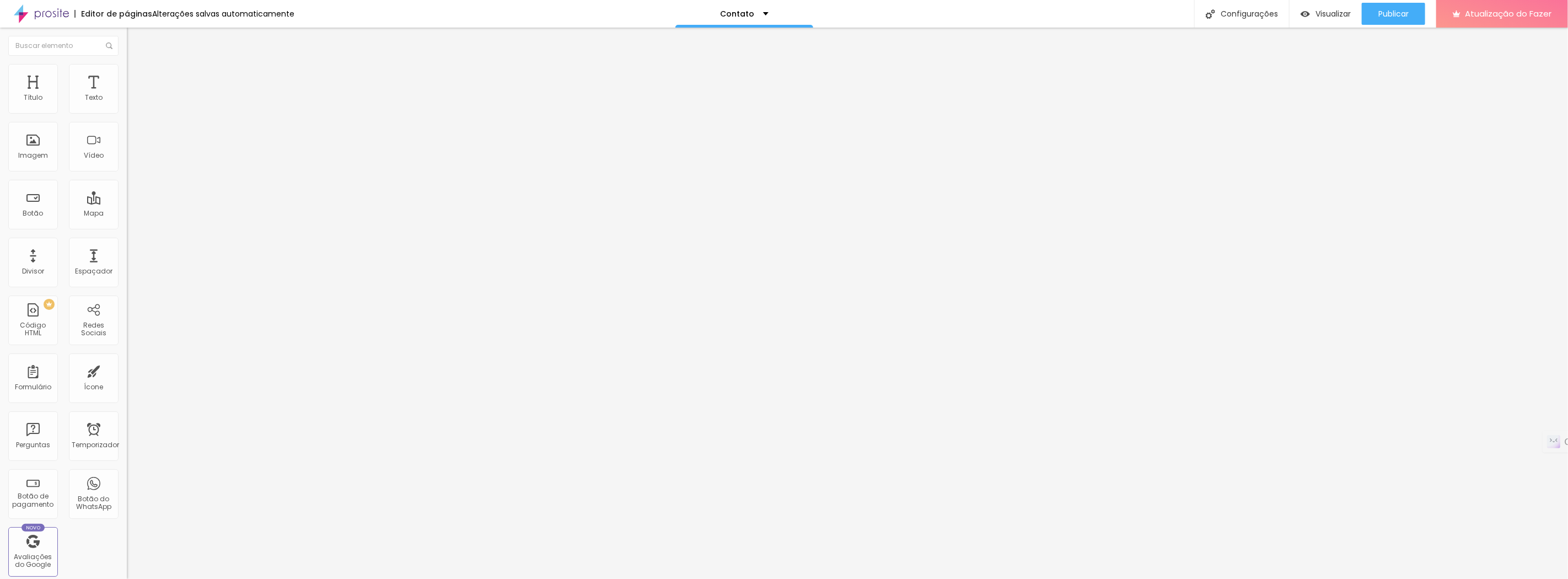
type input "146"
drag, startPoint x: 28, startPoint y: 137, endPoint x: 75, endPoint y: 131, distance: 47.4
type input "146"
click at [127, 242] on input "range" at bounding box center [162, 247] width 71 height 9
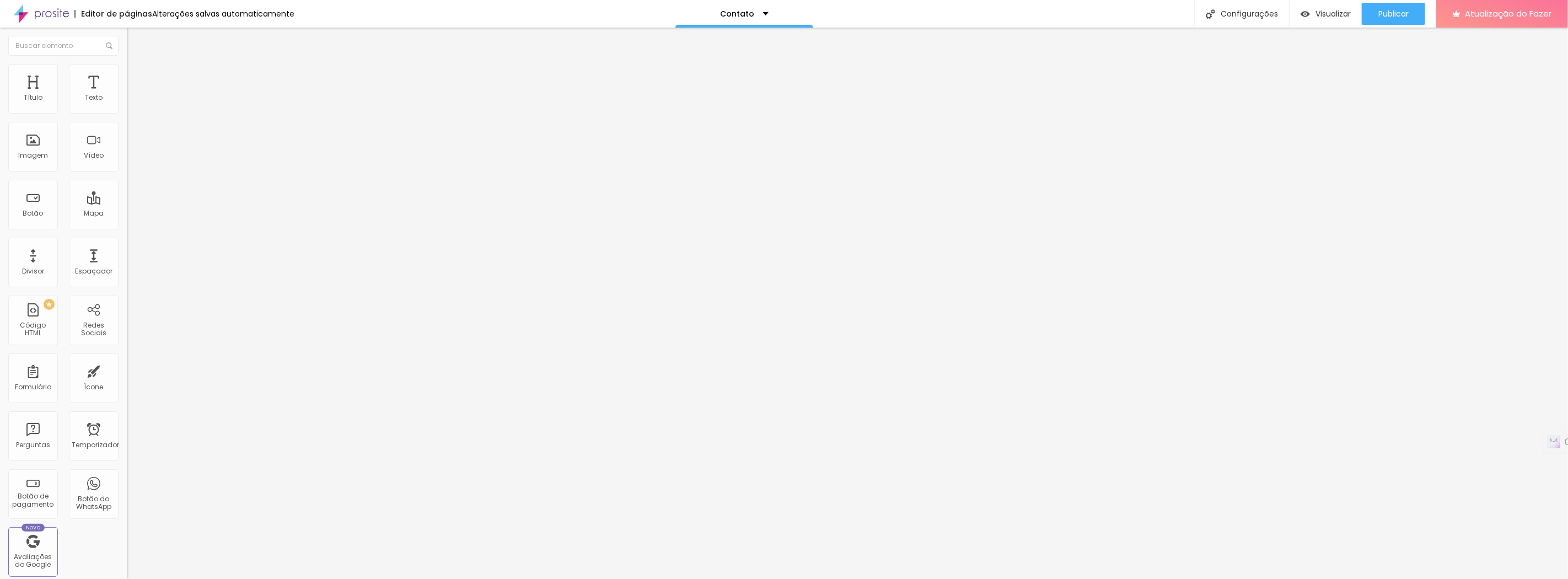
click at [127, 75] on img at bounding box center [132, 80] width 10 height 10
click at [1390, 15] on font "Publicar" at bounding box center [1393, 14] width 30 height 11
click at [1319, 17] on font "Visualizar" at bounding box center [1323, 14] width 35 height 11
click at [127, 69] on img at bounding box center [132, 69] width 10 height 10
type input "144"
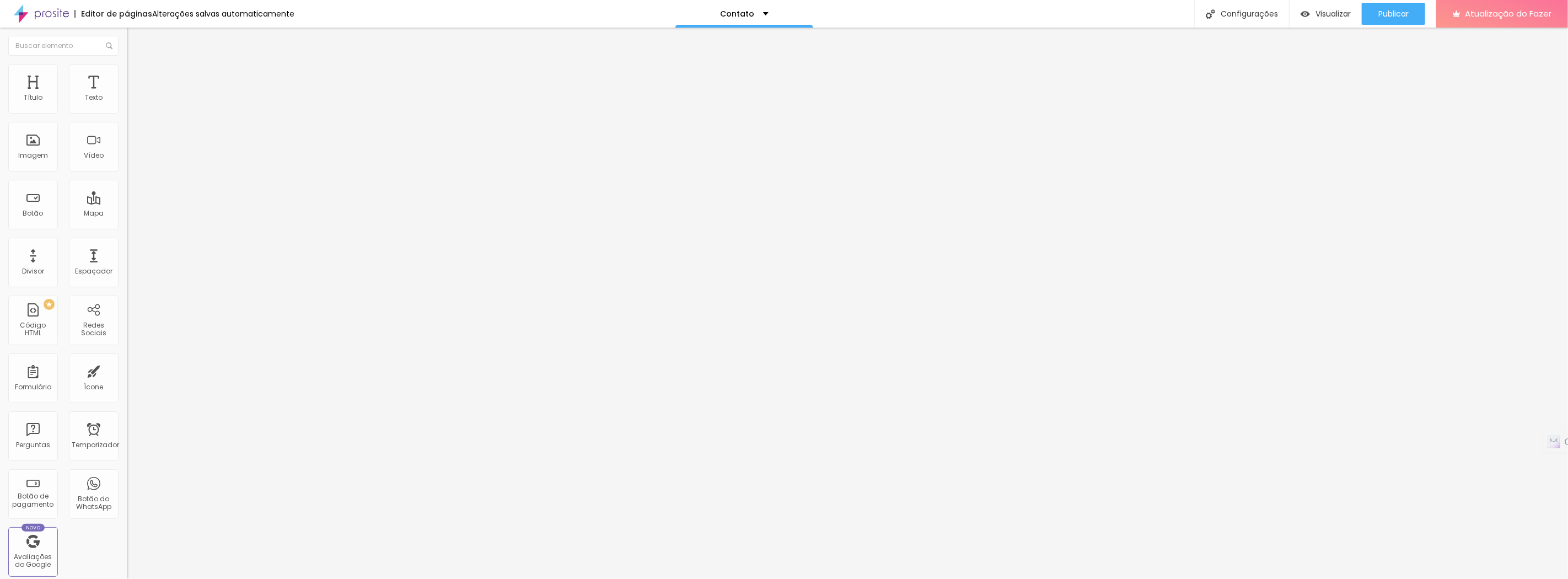
type input "144"
type input "135"
type input "131"
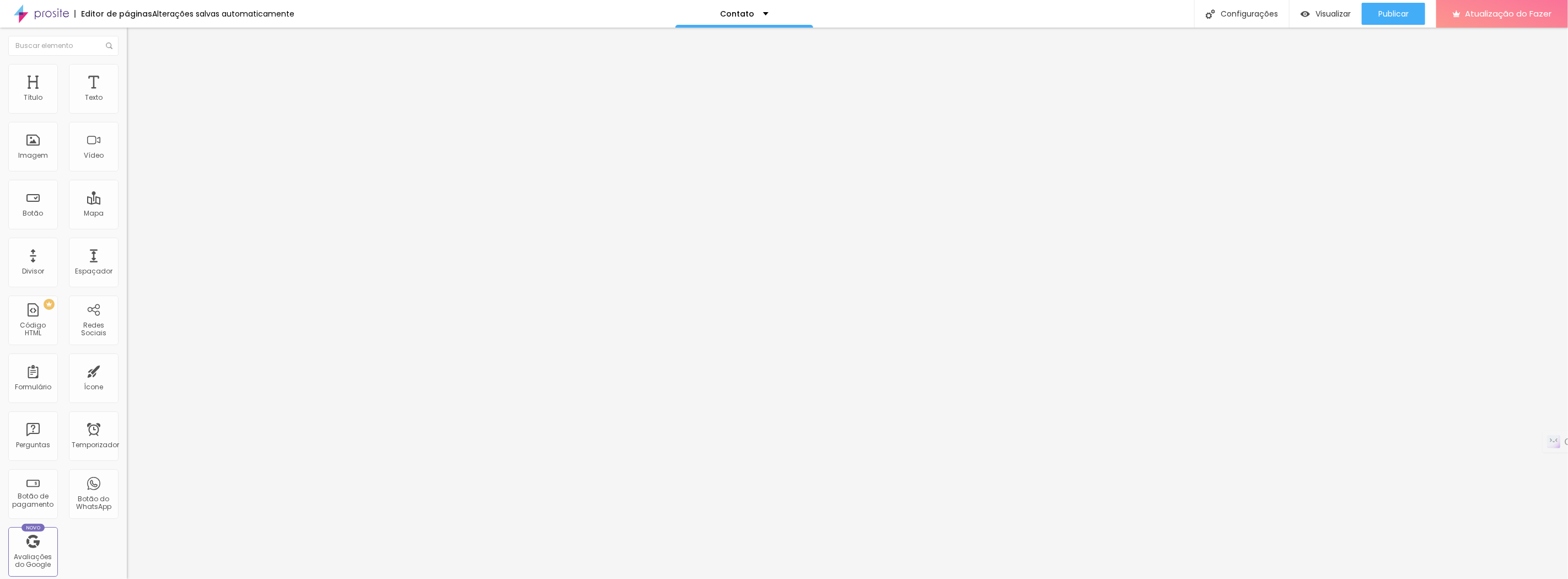
type input "129"
type input "124"
type input "120"
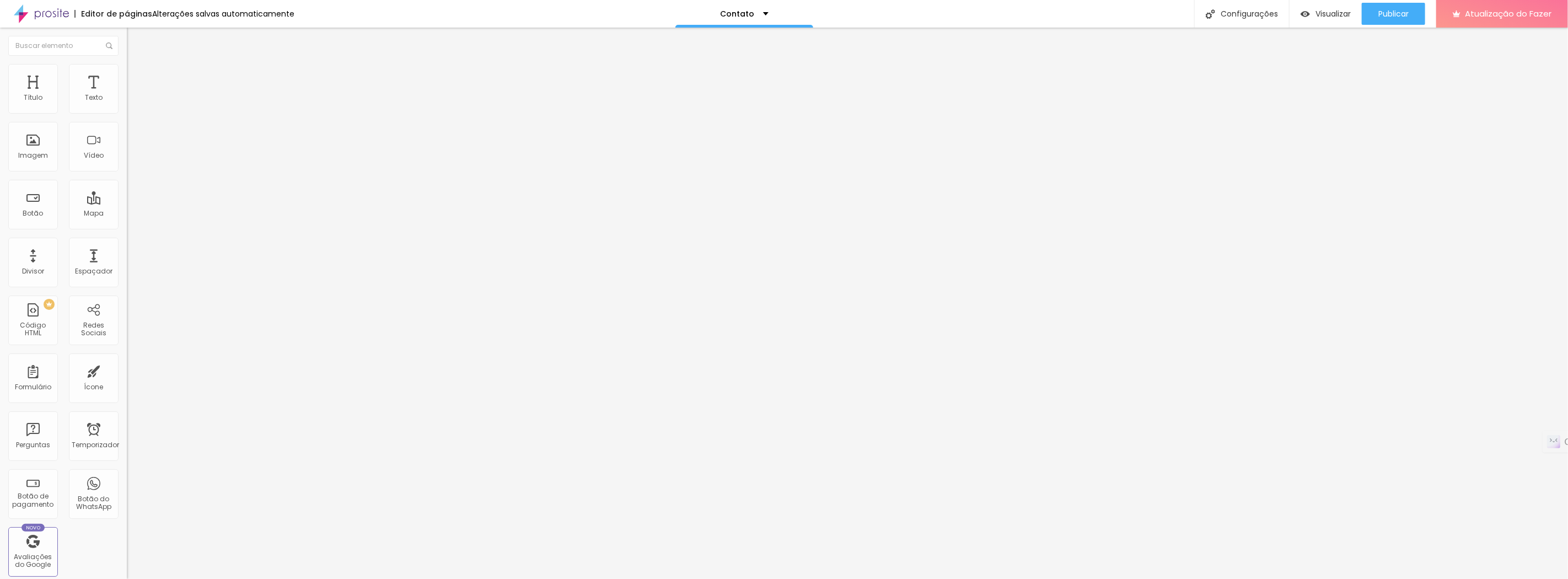
type input "120"
type input "118"
type input "116"
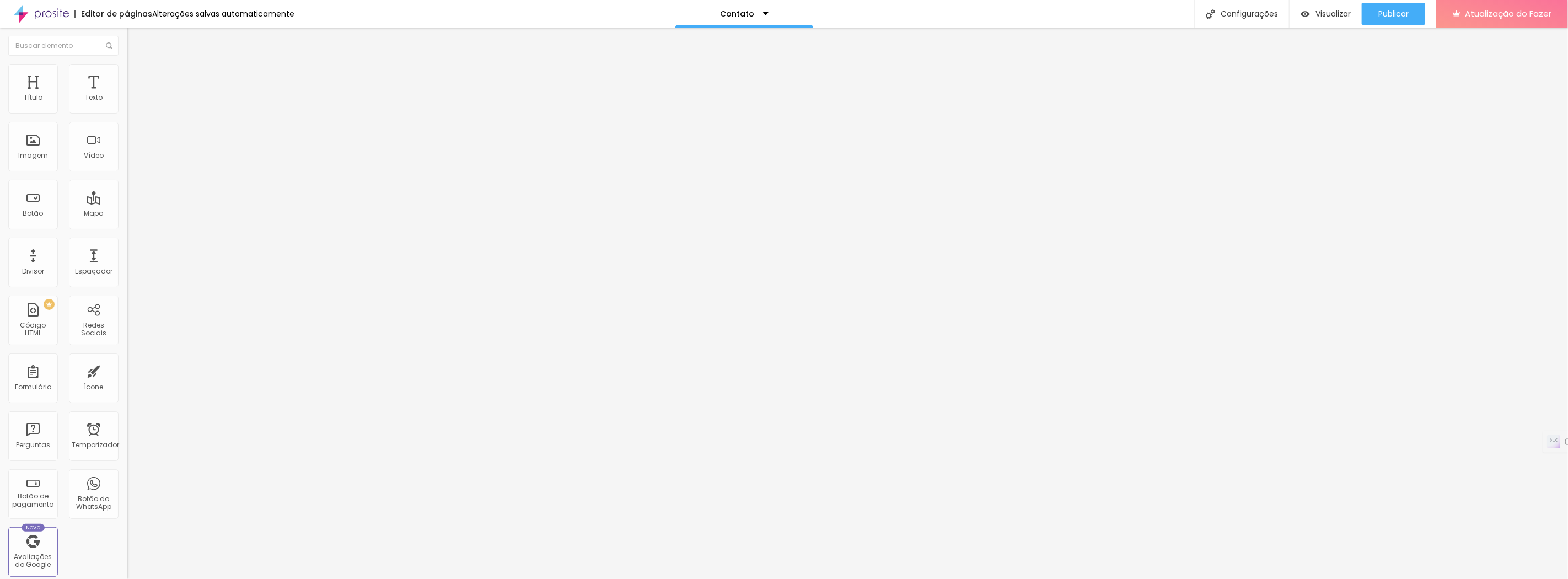
type input "115"
type input "111"
type input "109"
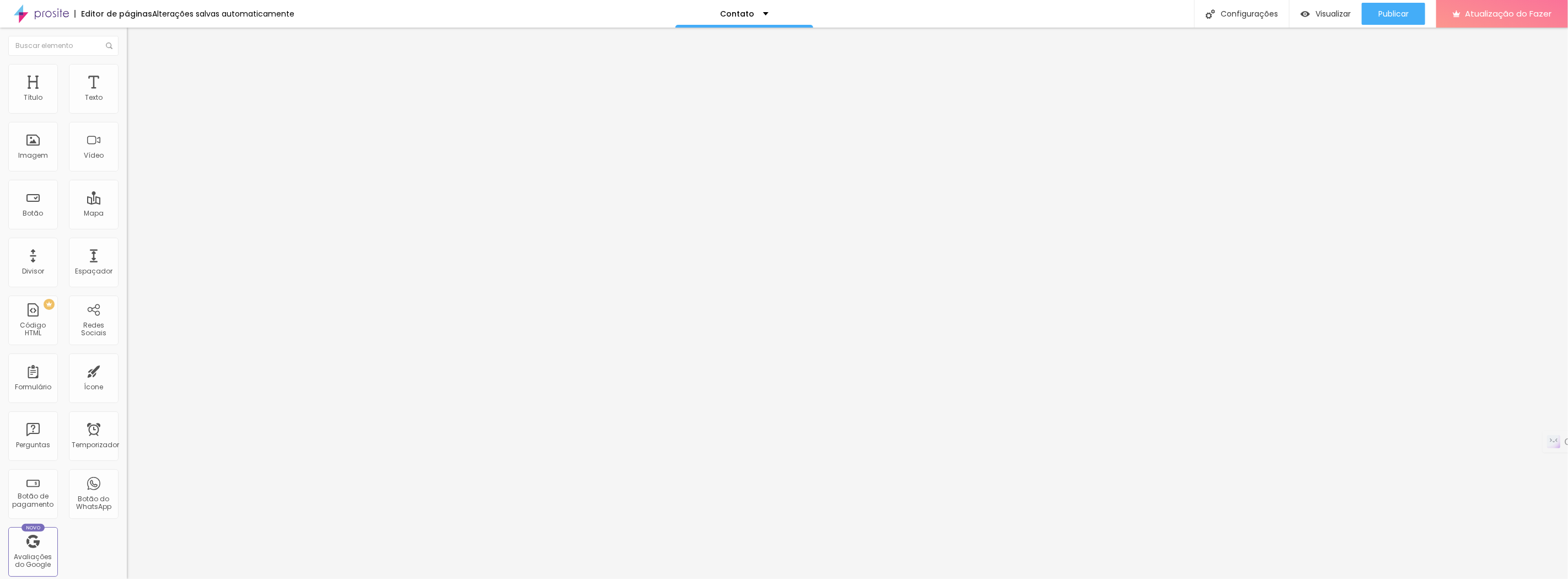
type input "109"
type input "106"
type input "104"
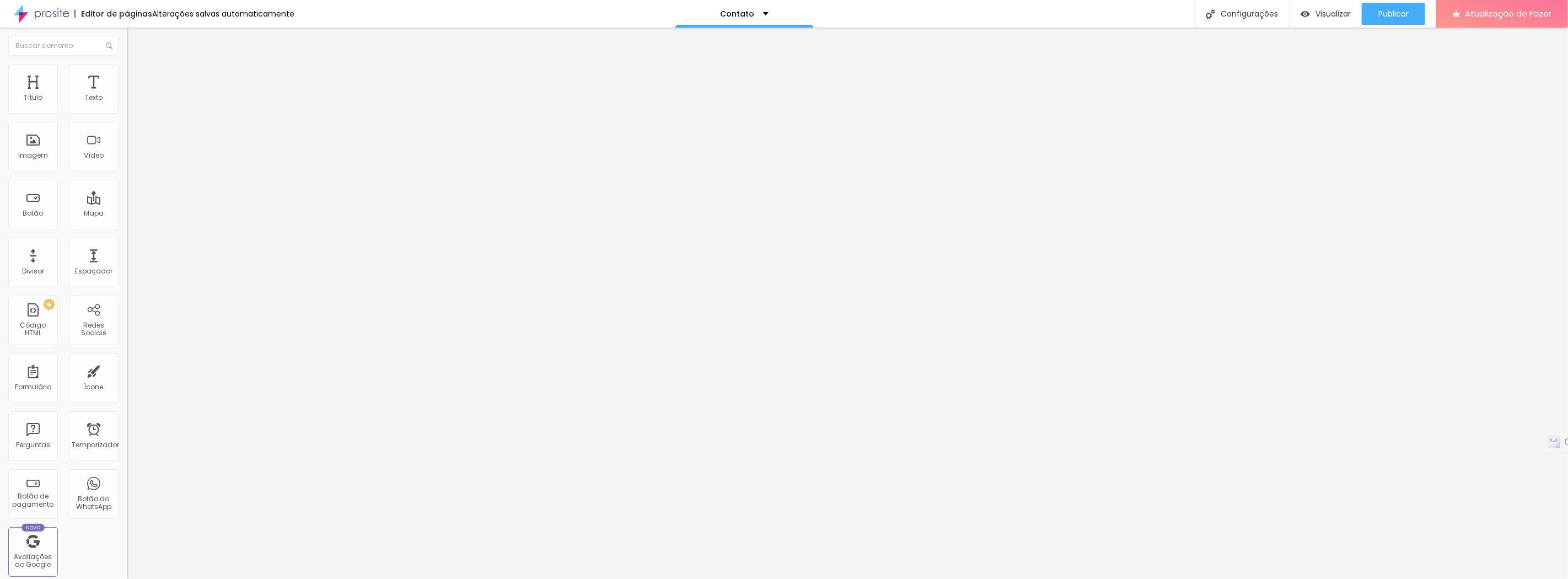
type input "102"
type input "100"
drag, startPoint x: 75, startPoint y: 140, endPoint x: 59, endPoint y: 138, distance: 16.1
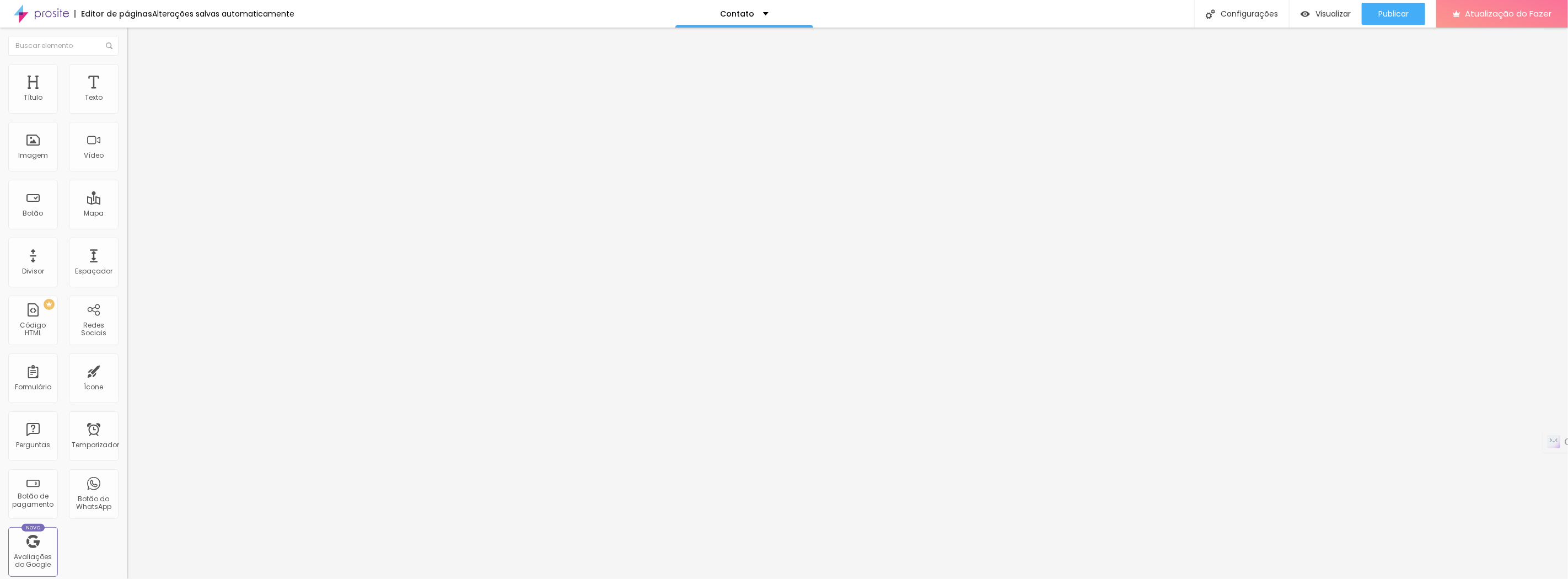
type input "100"
click at [127, 242] on input "range" at bounding box center [162, 247] width 71 height 9
click at [1373, 7] on button "Publicar" at bounding box center [1393, 14] width 64 height 22
click at [1325, 12] on font "Visualizar" at bounding box center [1323, 14] width 35 height 11
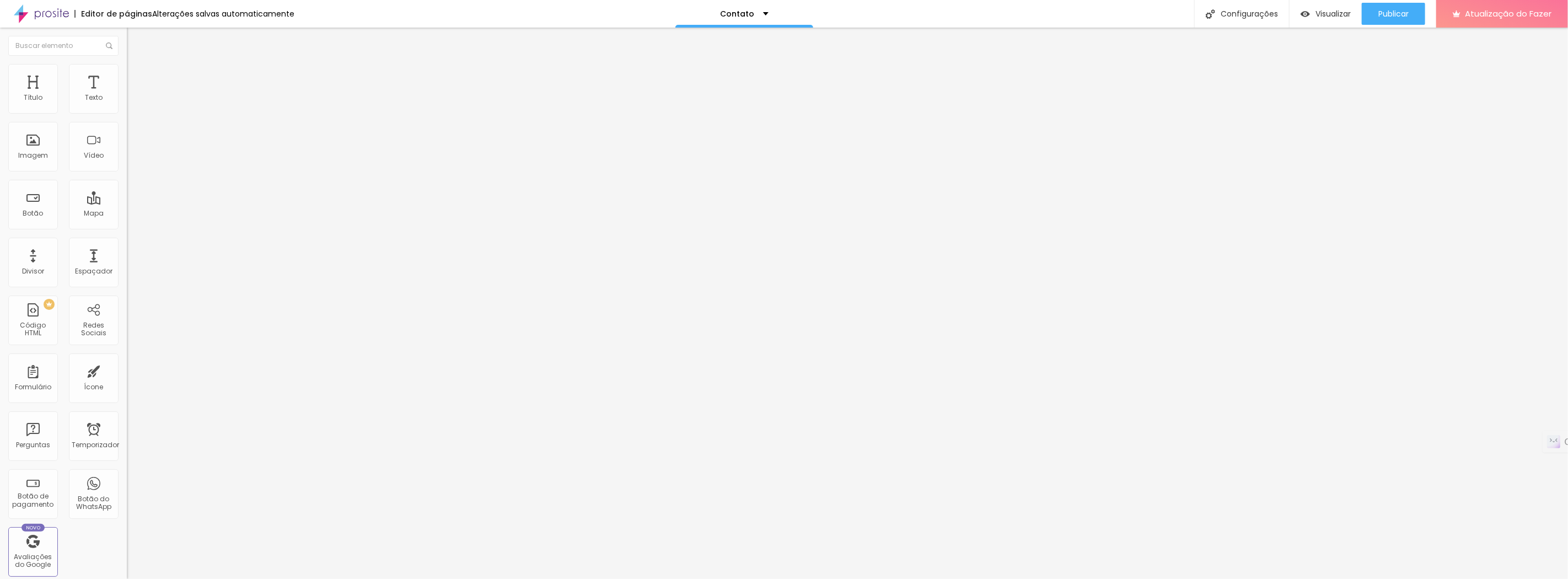
click at [127, 100] on div "Facebook" at bounding box center [190, 162] width 127 height 152
click at [127, 549] on div "Instagram" at bounding box center [190, 552] width 127 height 7
click at [127, 310] on div "Editar nulo Conteúdo Estilo Avançado Facebook Rede social Facebook Endereço URL…" at bounding box center [190, 303] width 127 height 552
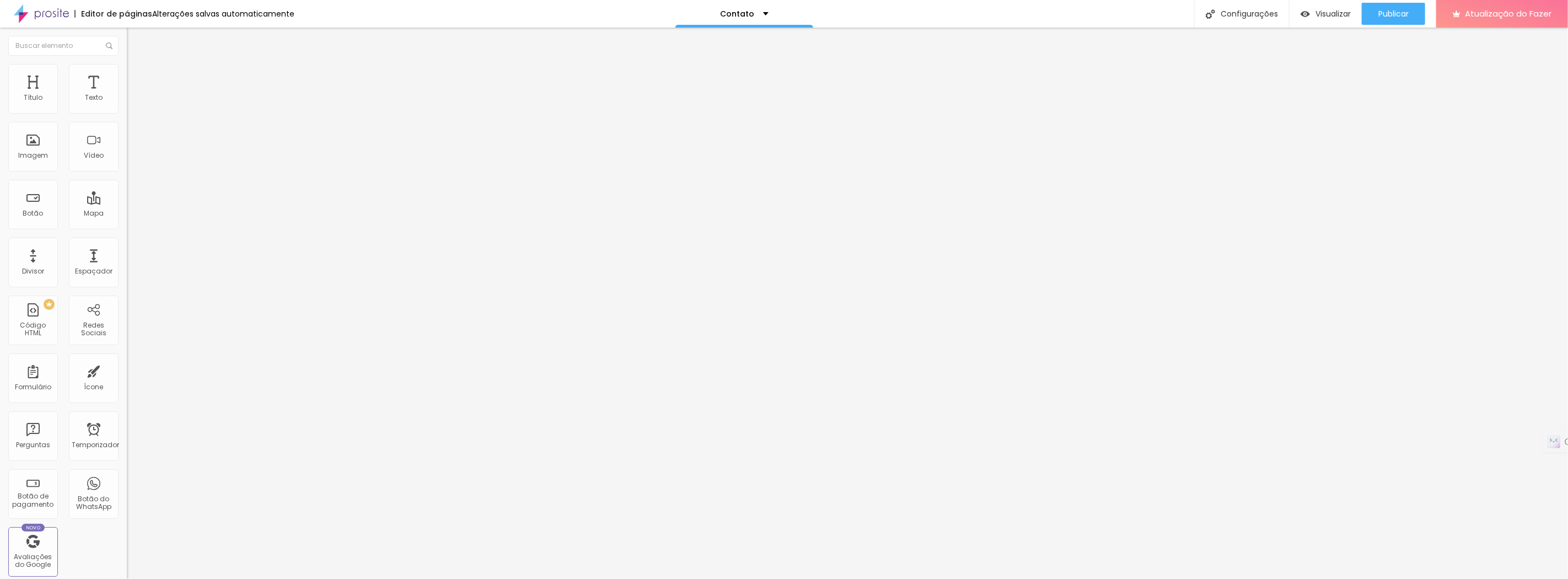
click at [127, 331] on div "Editar nulo Conteúdo Estilo Avançado Facebook Rede social Facebook Endereço URL…" at bounding box center [190, 303] width 127 height 552
click at [127, 289] on div "Editar nulo Conteúdo Estilo Avançado Facebook Rede social Facebook Endereço URL…" at bounding box center [190, 303] width 127 height 552
click at [127, 289] on div "Editar nulo Conteúdo Estilo Avançado Facebook Rede social Facebook Endereço URL…" at bounding box center [190, 303] width 127 height 552
click at [127, 421] on div "Instagram" at bounding box center [190, 492] width 127 height 143
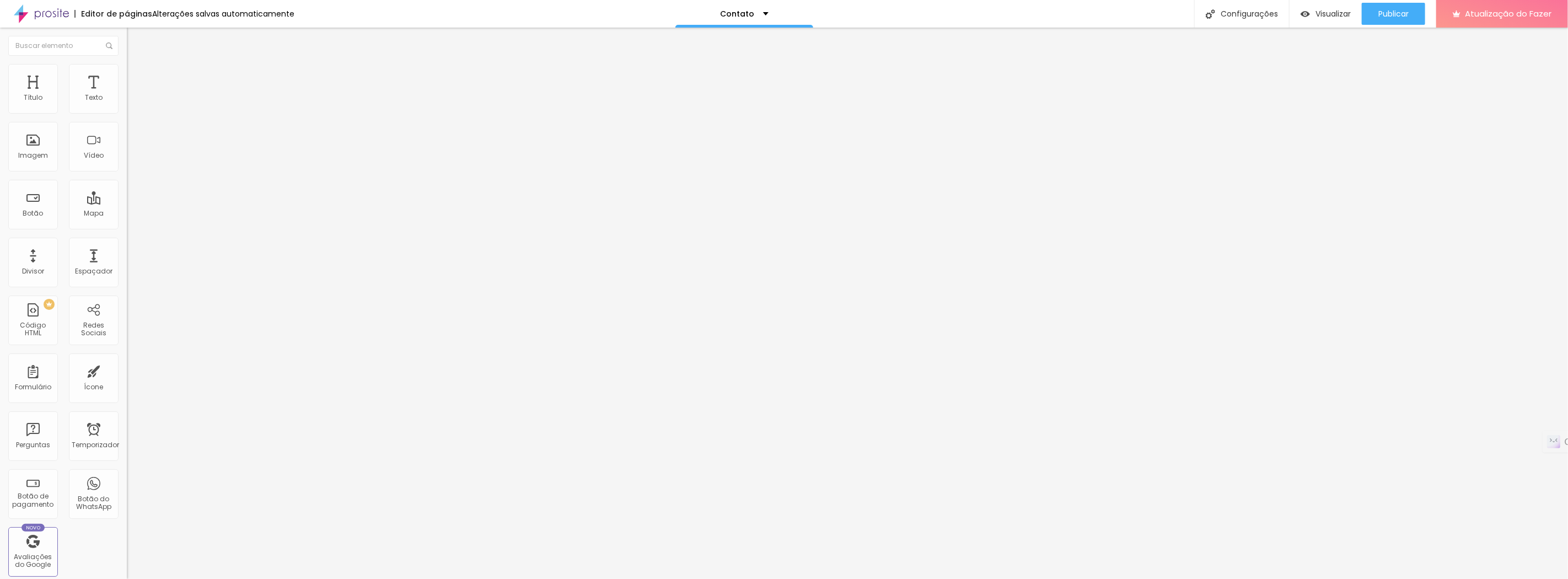
click at [127, 455] on div "Editar nulo Conteúdo Estilo Avançado Facebook Rede social Facebook Endereço URL…" at bounding box center [190, 303] width 127 height 552
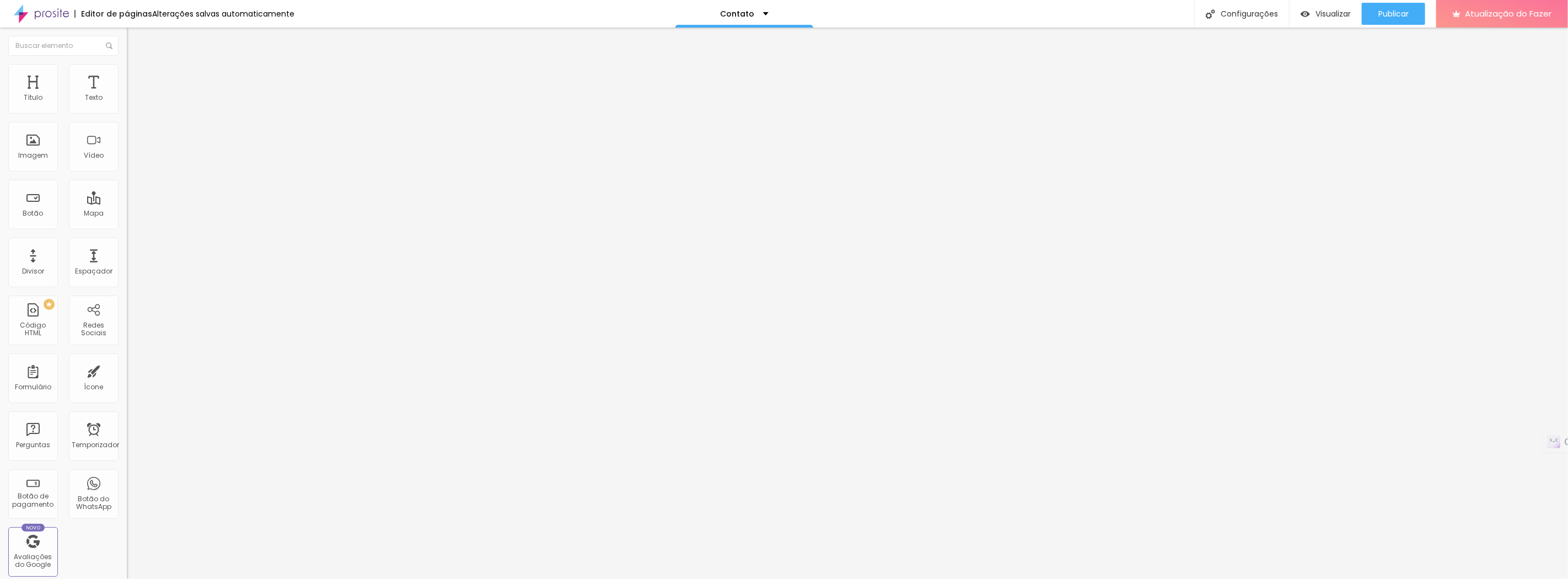
click at [127, 328] on div "Editar nulo Conteúdo Estilo Avançado Facebook Rede social Facebook Endereço URL…" at bounding box center [190, 303] width 127 height 552
drag, startPoint x: 13, startPoint y: 184, endPoint x: 72, endPoint y: 219, distance: 68.6
click at [127, 373] on textarea "Olá, [PERSON_NAME]! Vi a página 'Sentir' do seu site e me identifiquei. Quero c…" at bounding box center [189, 382] width 125 height 19
